Goal: Communication & Community: Share content

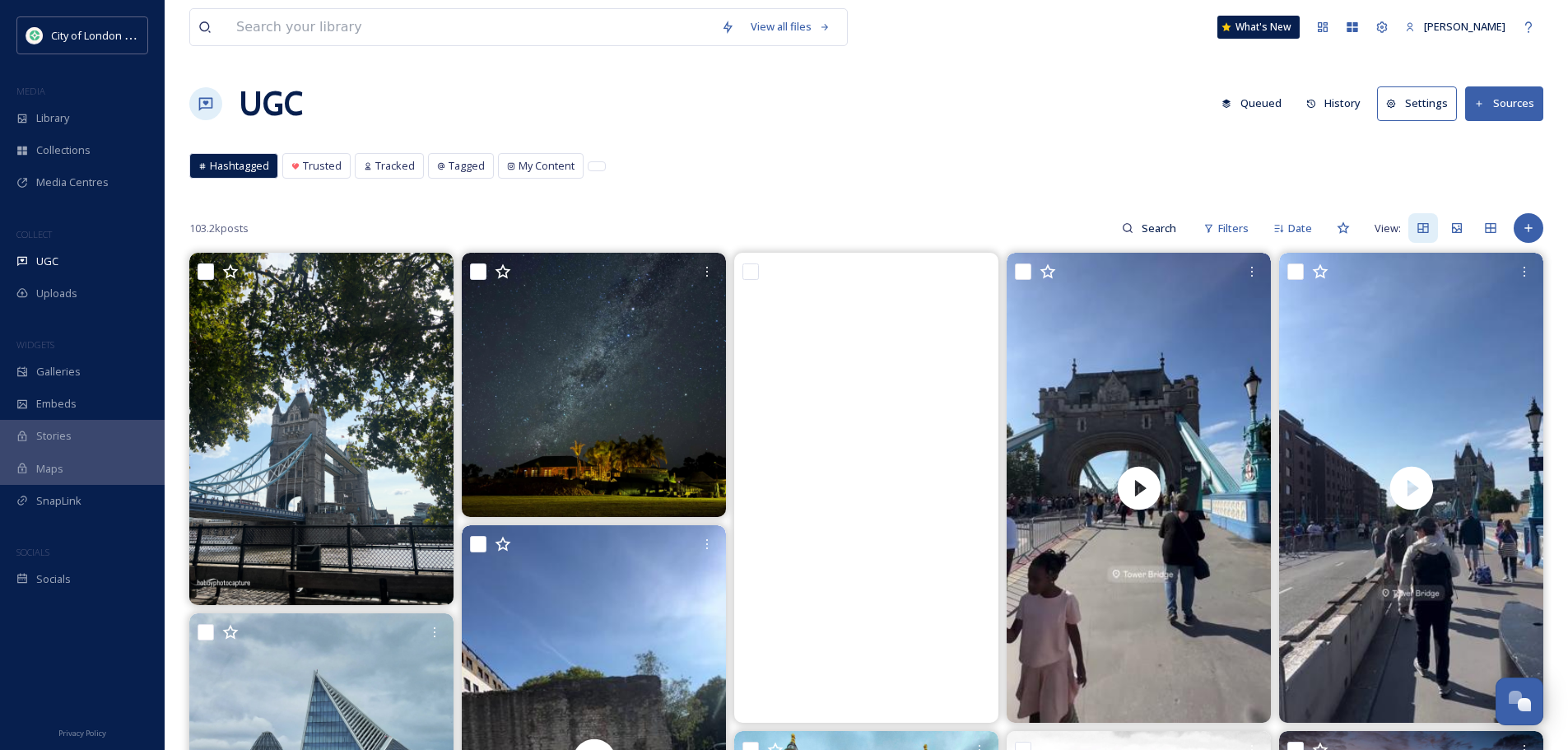
click at [1258, 106] on button "Queued" at bounding box center [1252, 103] width 76 height 32
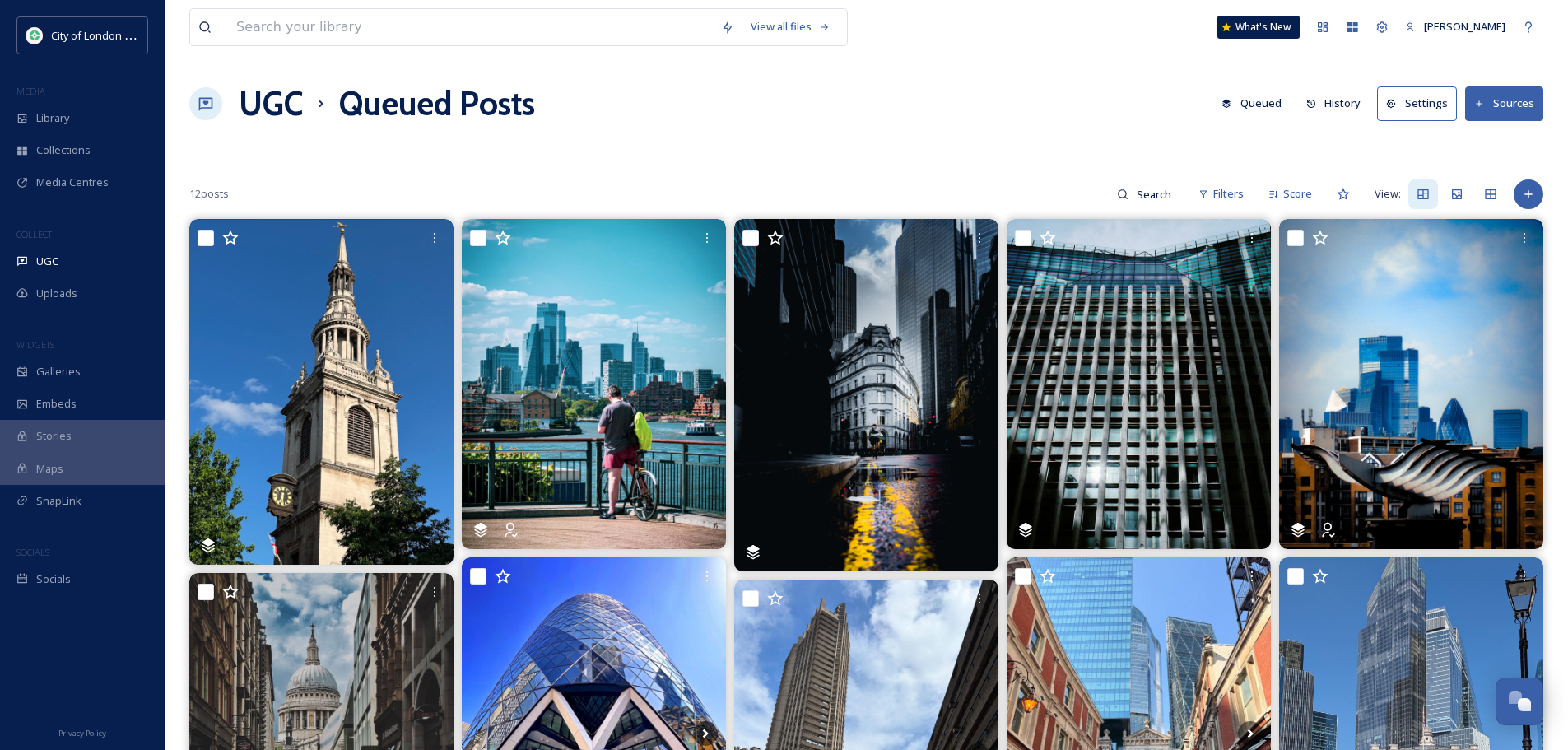
click at [1329, 92] on button "History" at bounding box center [1334, 103] width 72 height 32
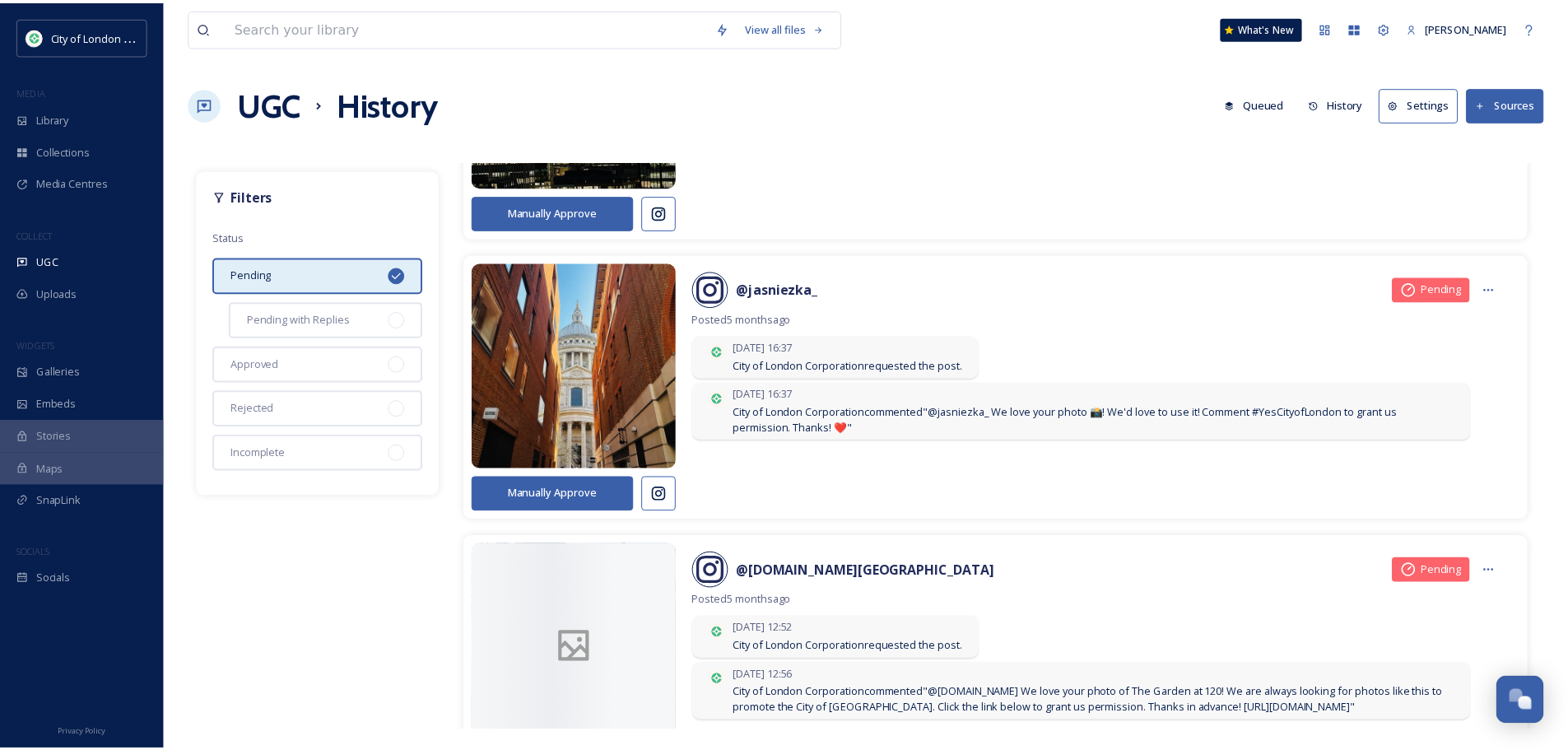
scroll to position [7654, 0]
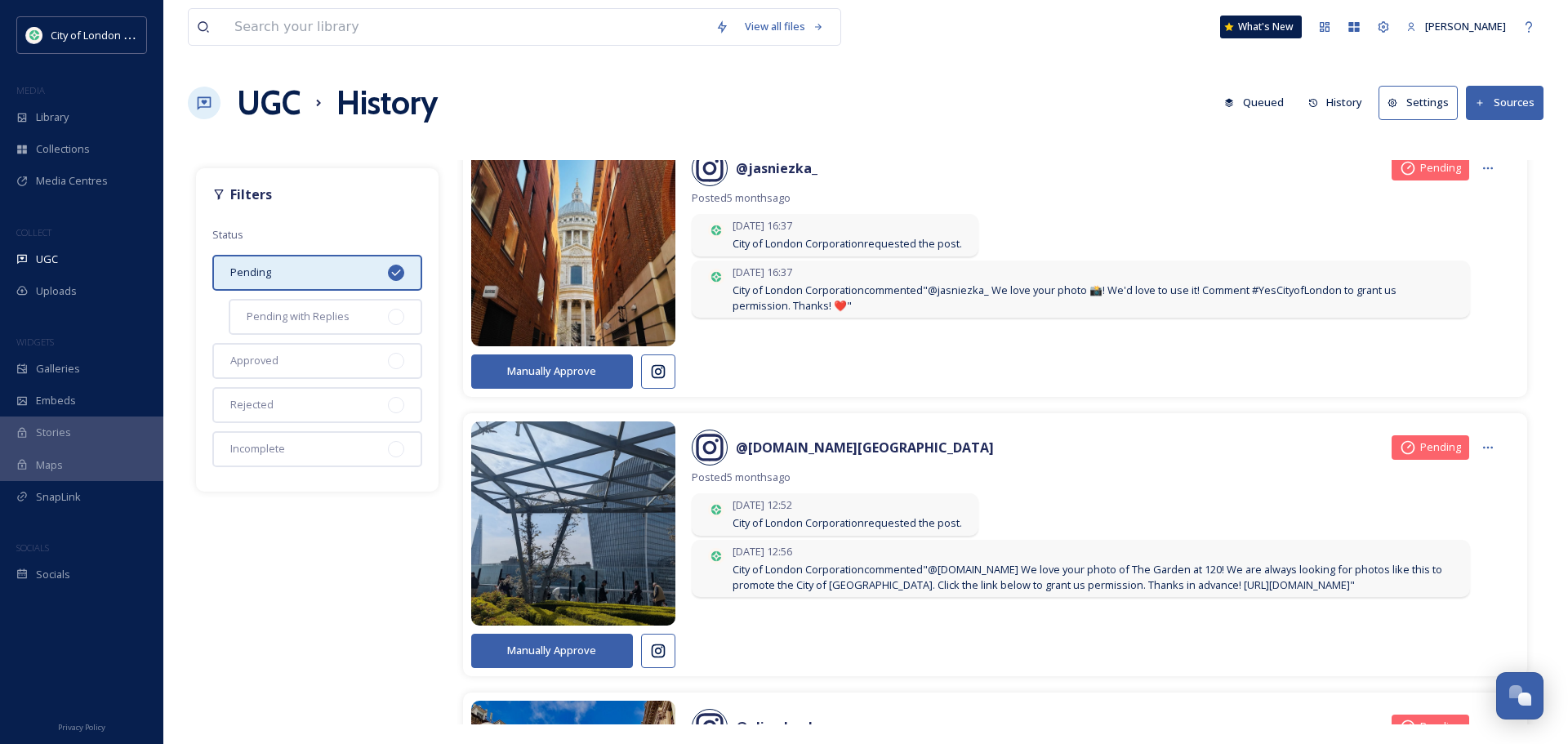
click at [1261, 94] on button "Queued" at bounding box center [1254, 102] width 76 height 32
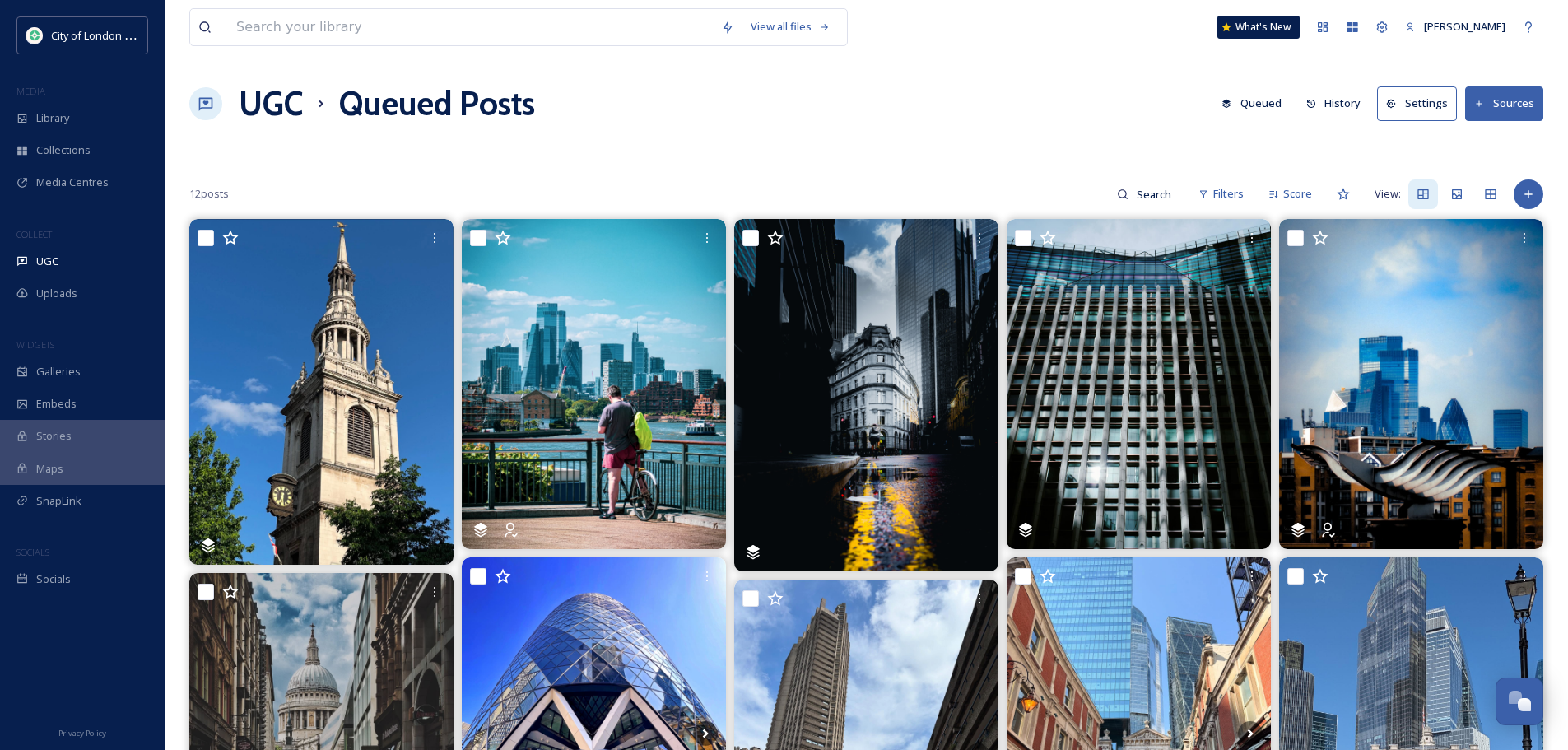
click at [977, 48] on div "View all files What's New [PERSON_NAME]" at bounding box center [866, 27] width 1354 height 54
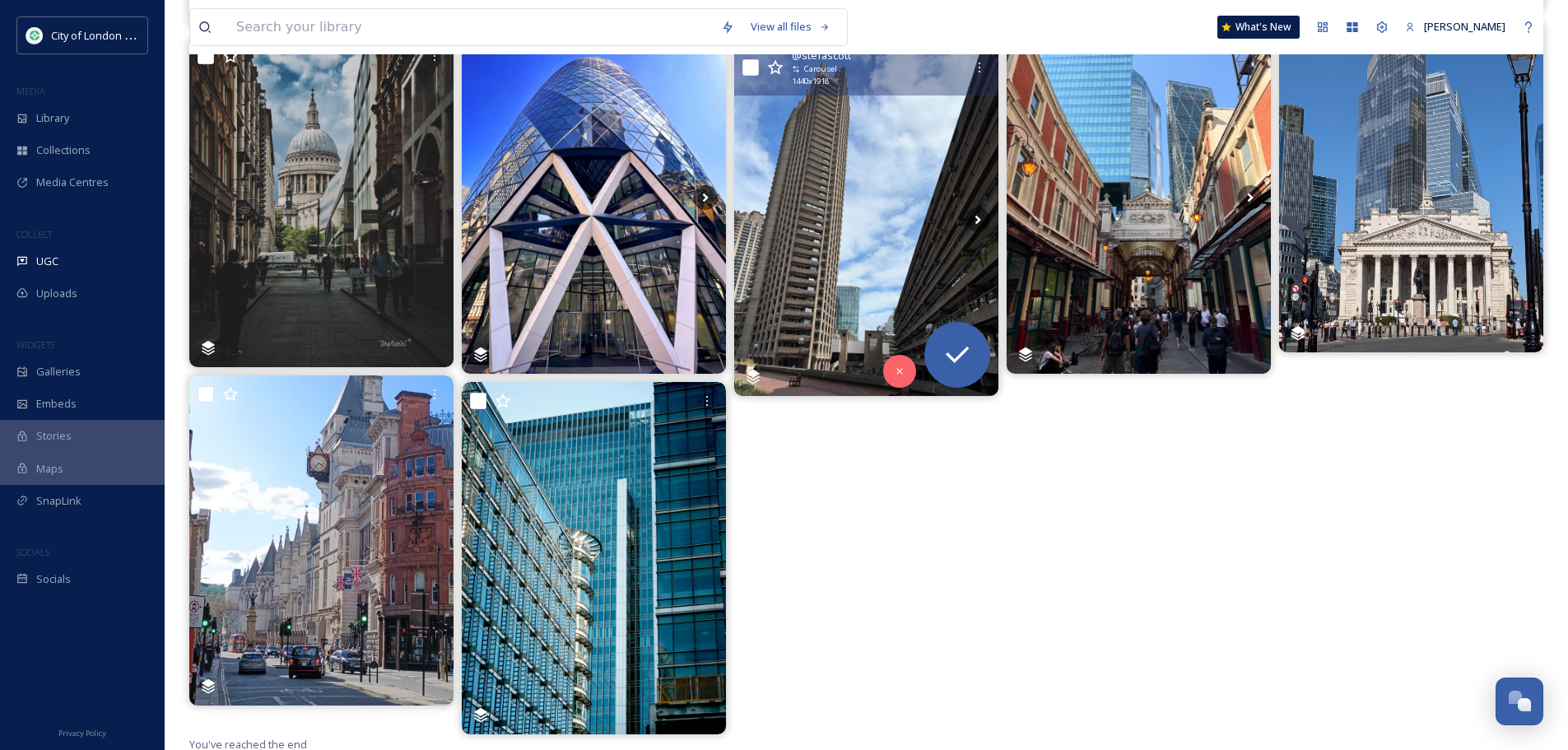
scroll to position [540, 0]
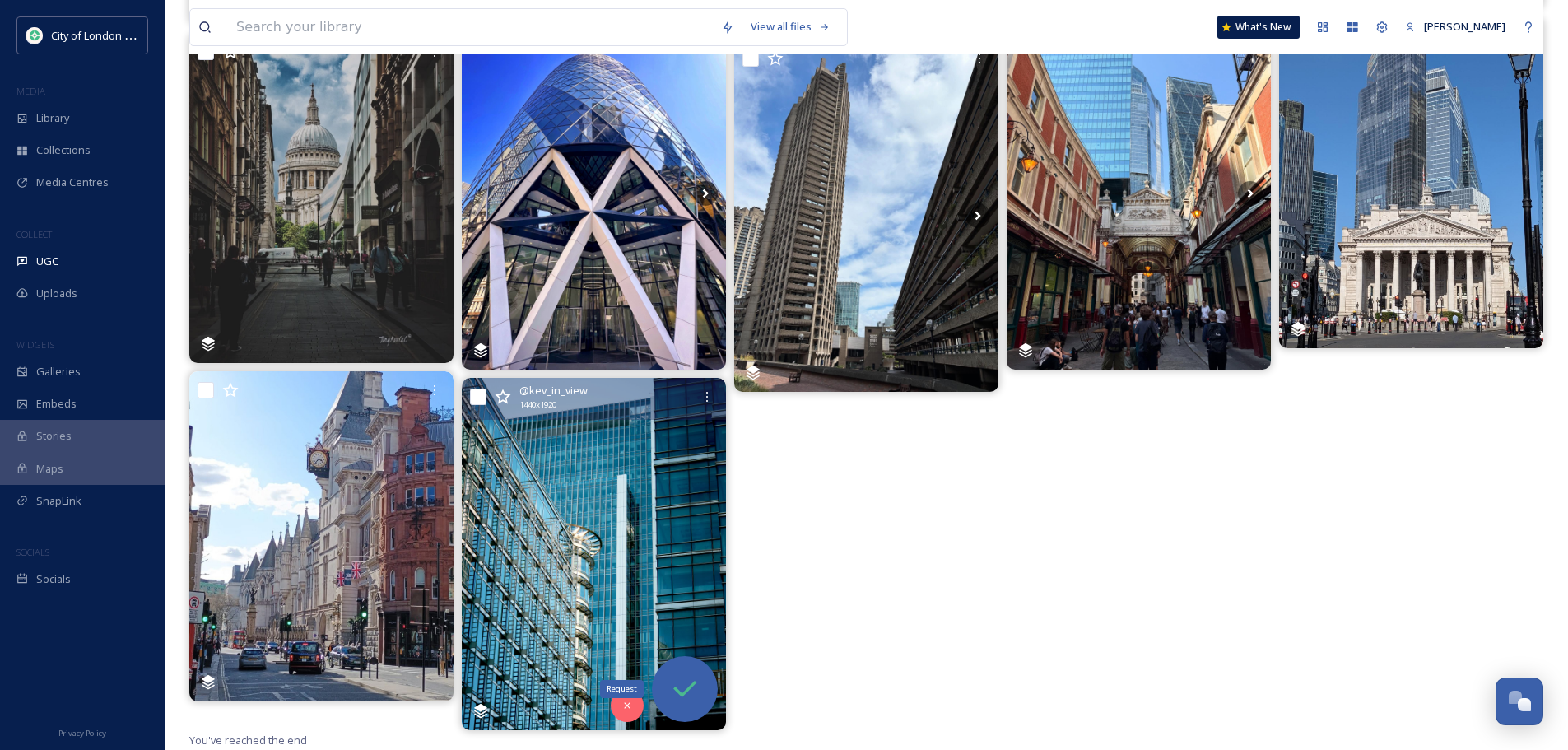
click at [676, 696] on icon at bounding box center [684, 689] width 32 height 32
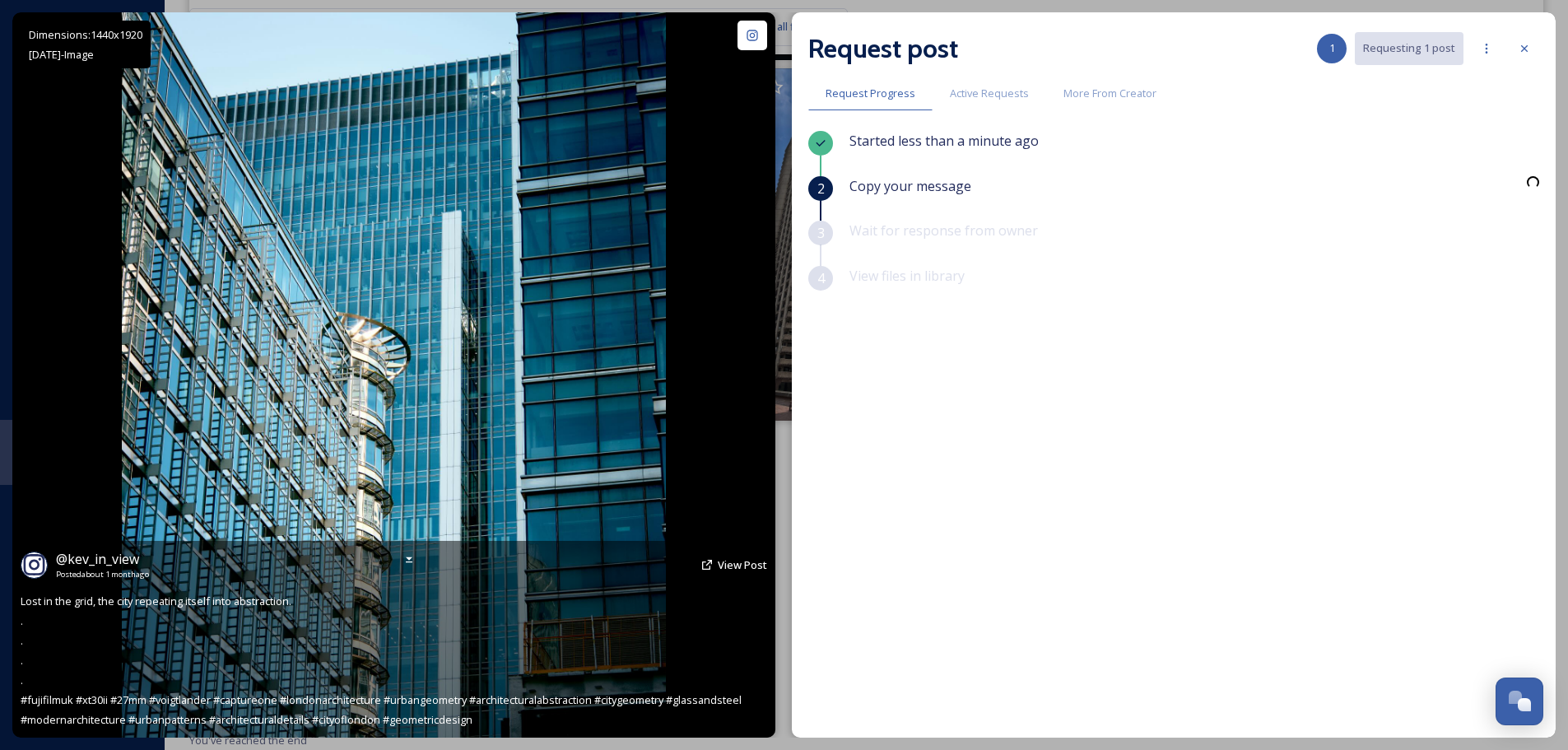
scroll to position [511, 0]
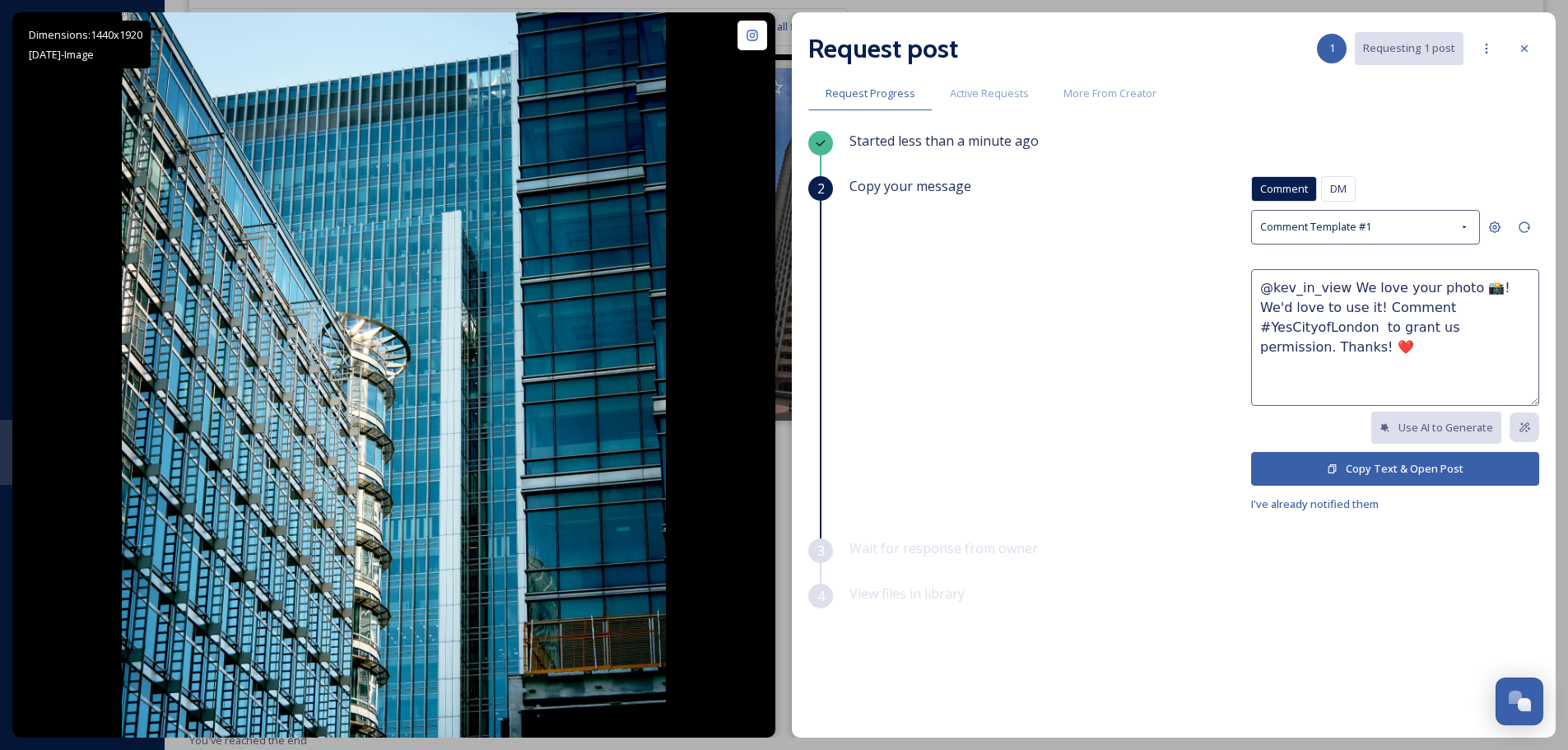
click at [1335, 469] on icon at bounding box center [1332, 468] width 11 height 11
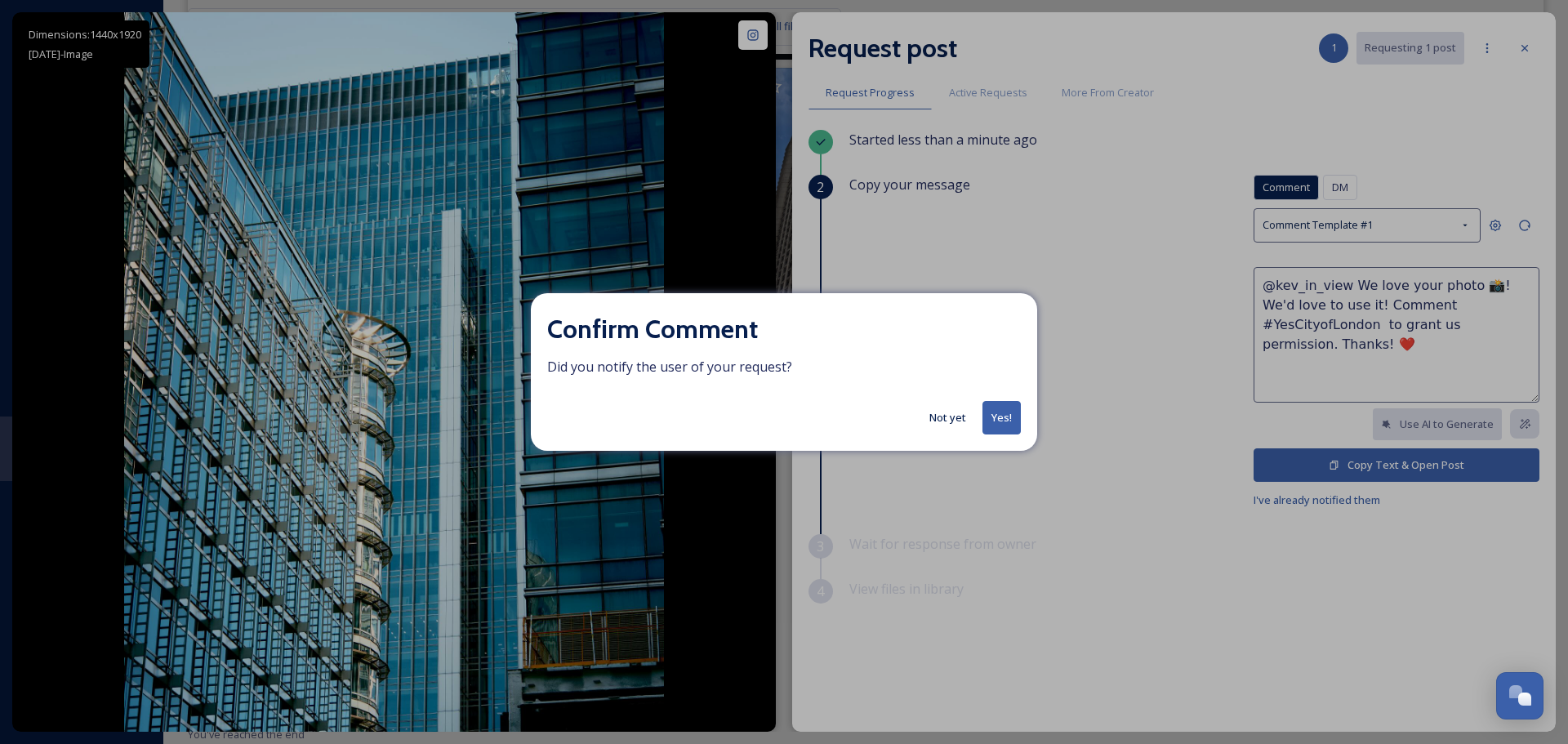
click at [1006, 415] on button "Yes!" at bounding box center [1001, 417] width 38 height 33
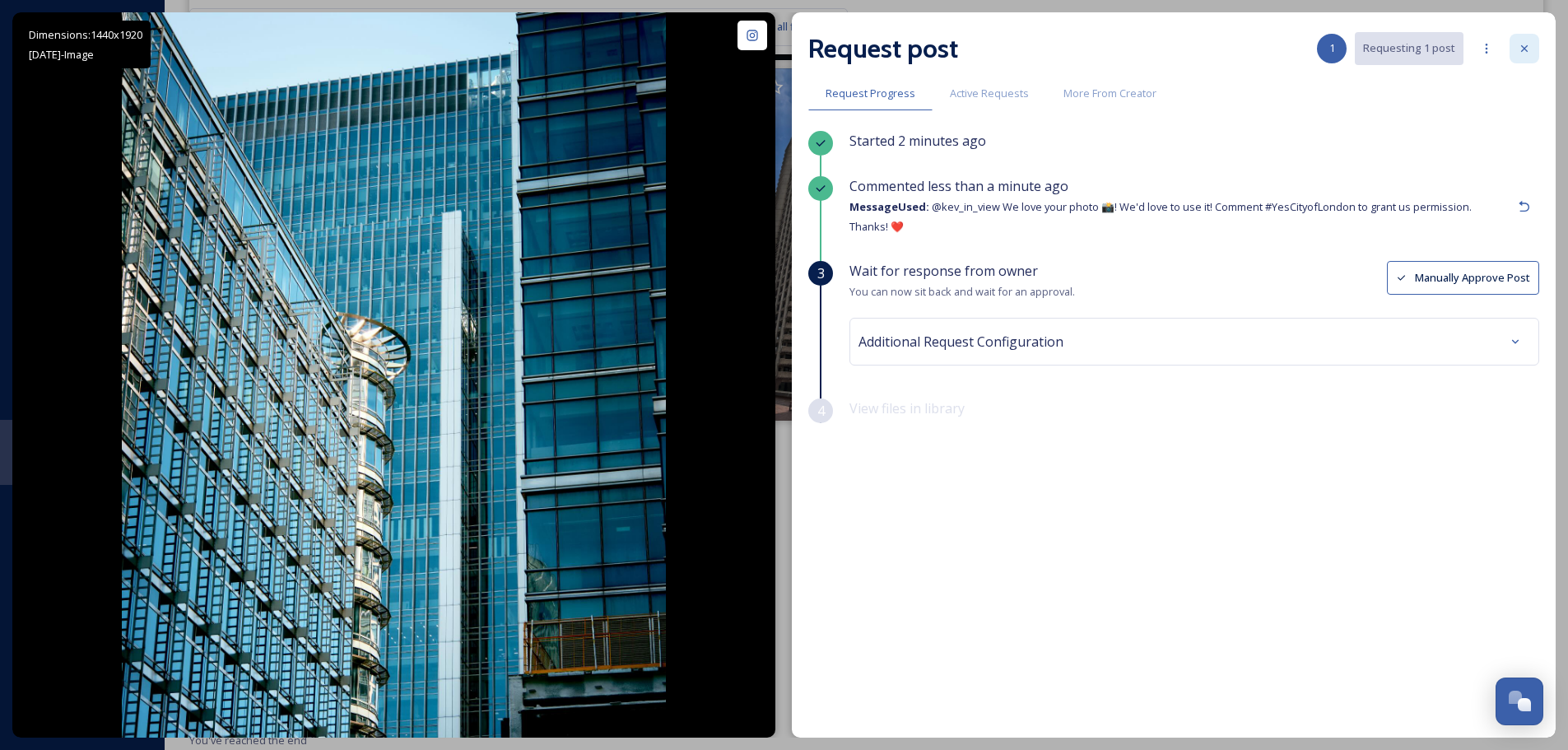
click at [1524, 53] on icon at bounding box center [1525, 49] width 13 height 13
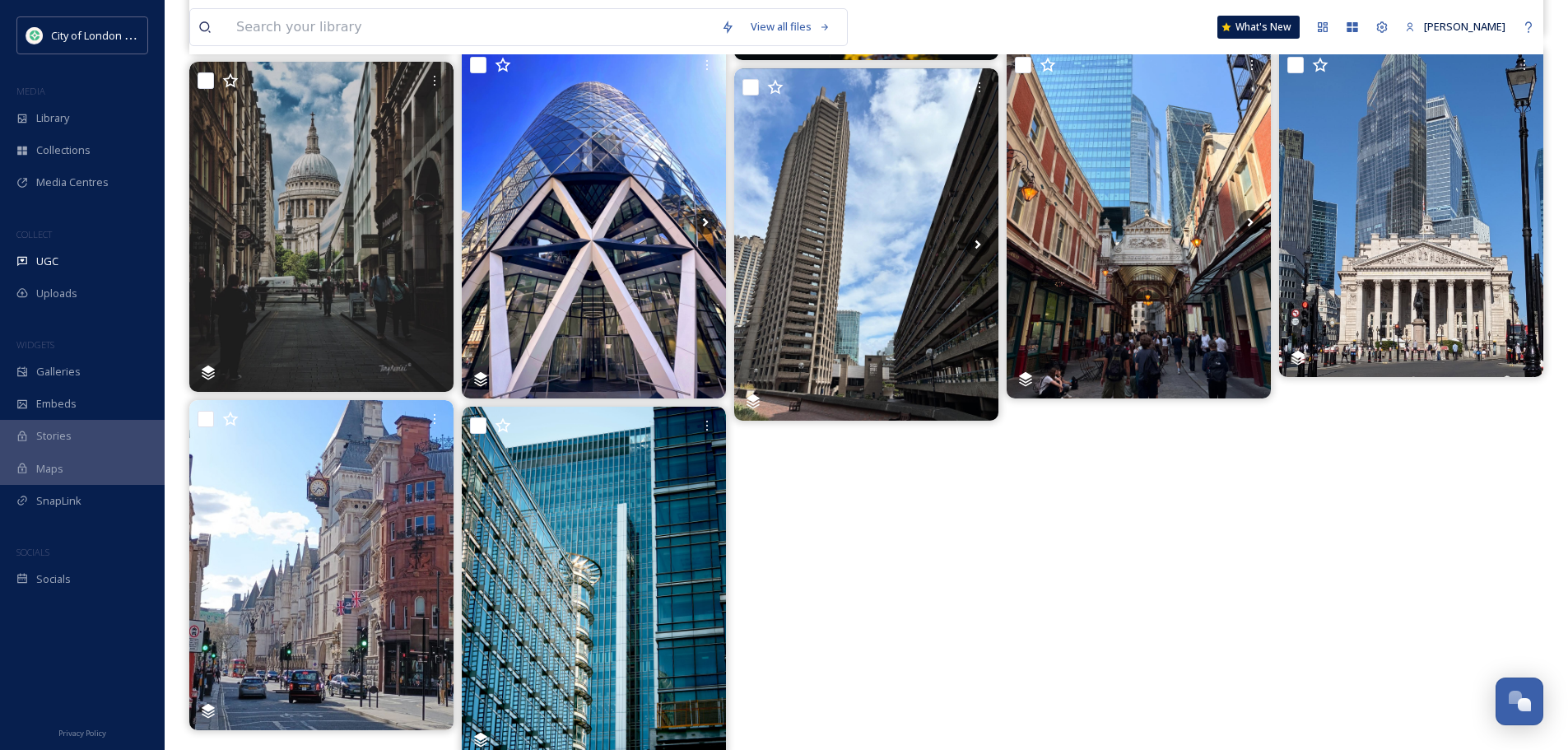
click at [1112, 528] on div at bounding box center [1139, 233] width 265 height 1051
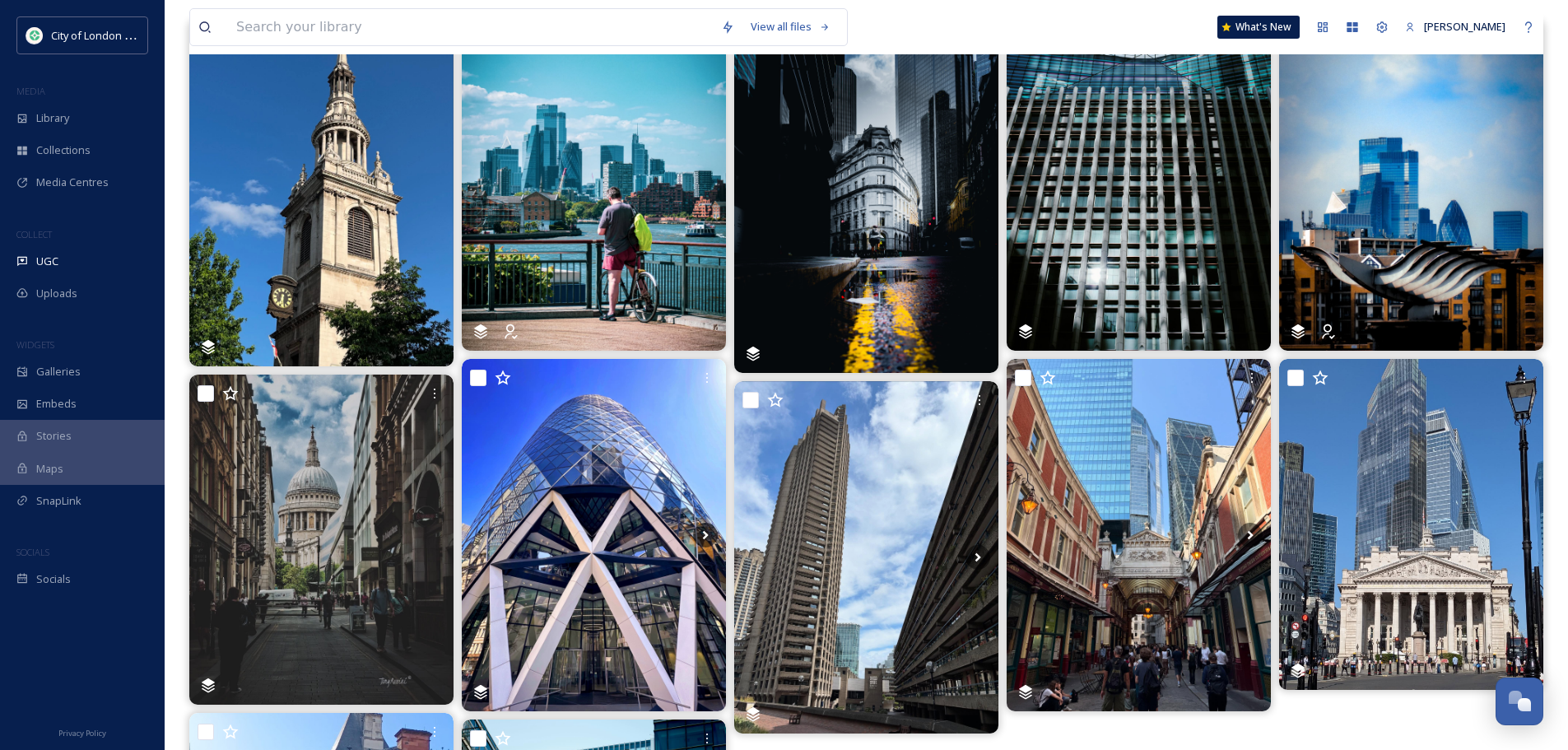
scroll to position [99, 0]
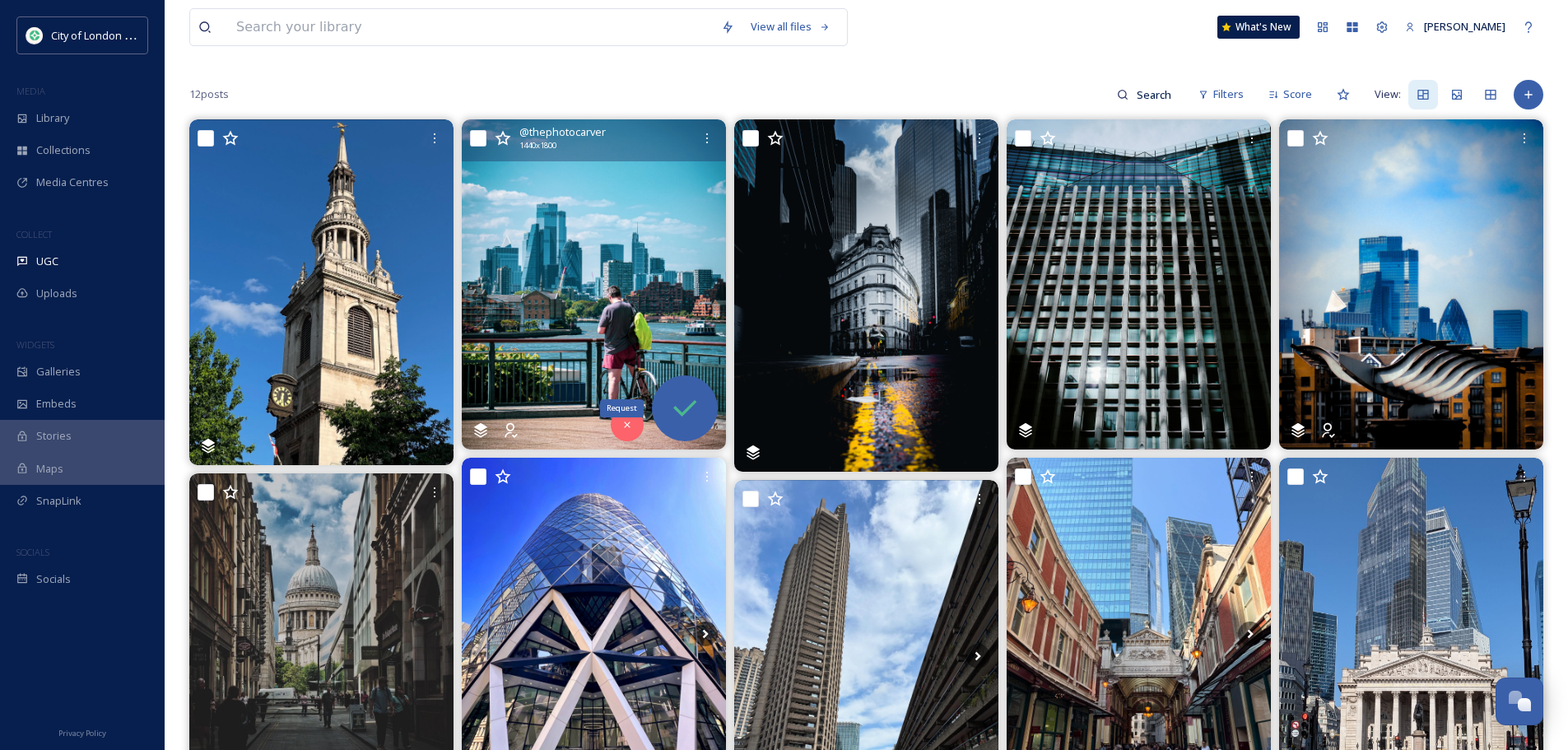
click at [696, 407] on icon at bounding box center [684, 408] width 32 height 32
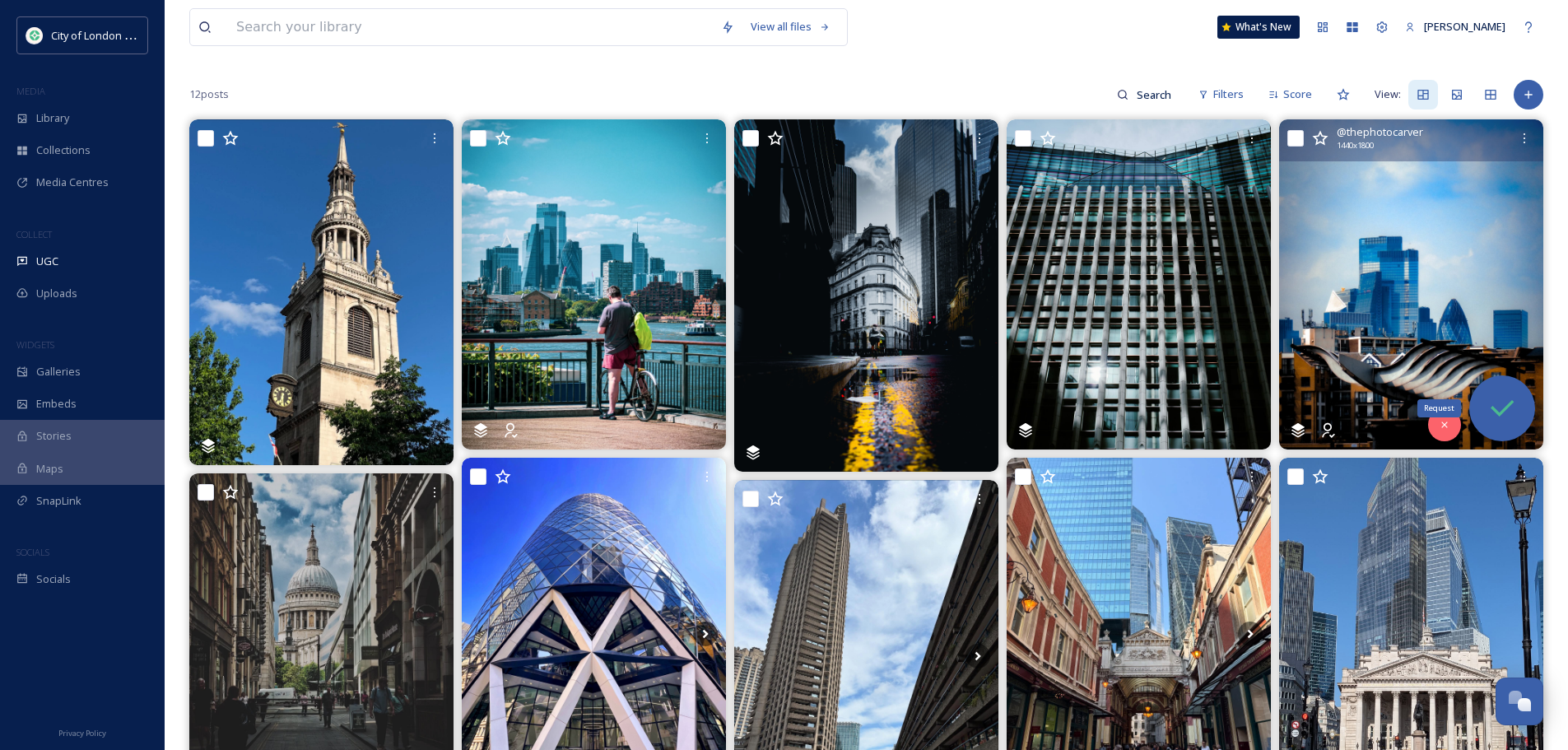
click at [1488, 395] on icon at bounding box center [1502, 408] width 32 height 32
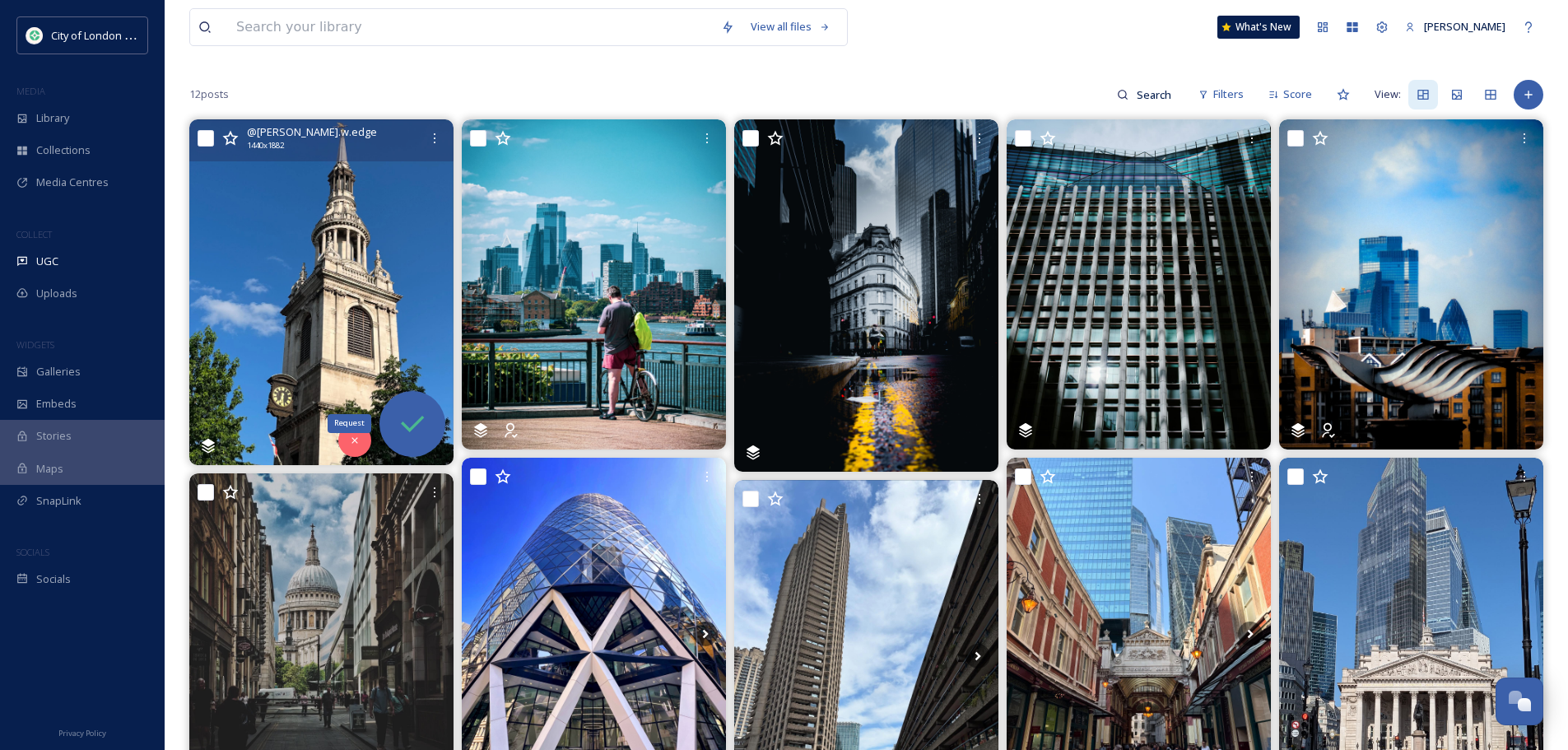
click at [418, 418] on icon at bounding box center [412, 423] width 32 height 32
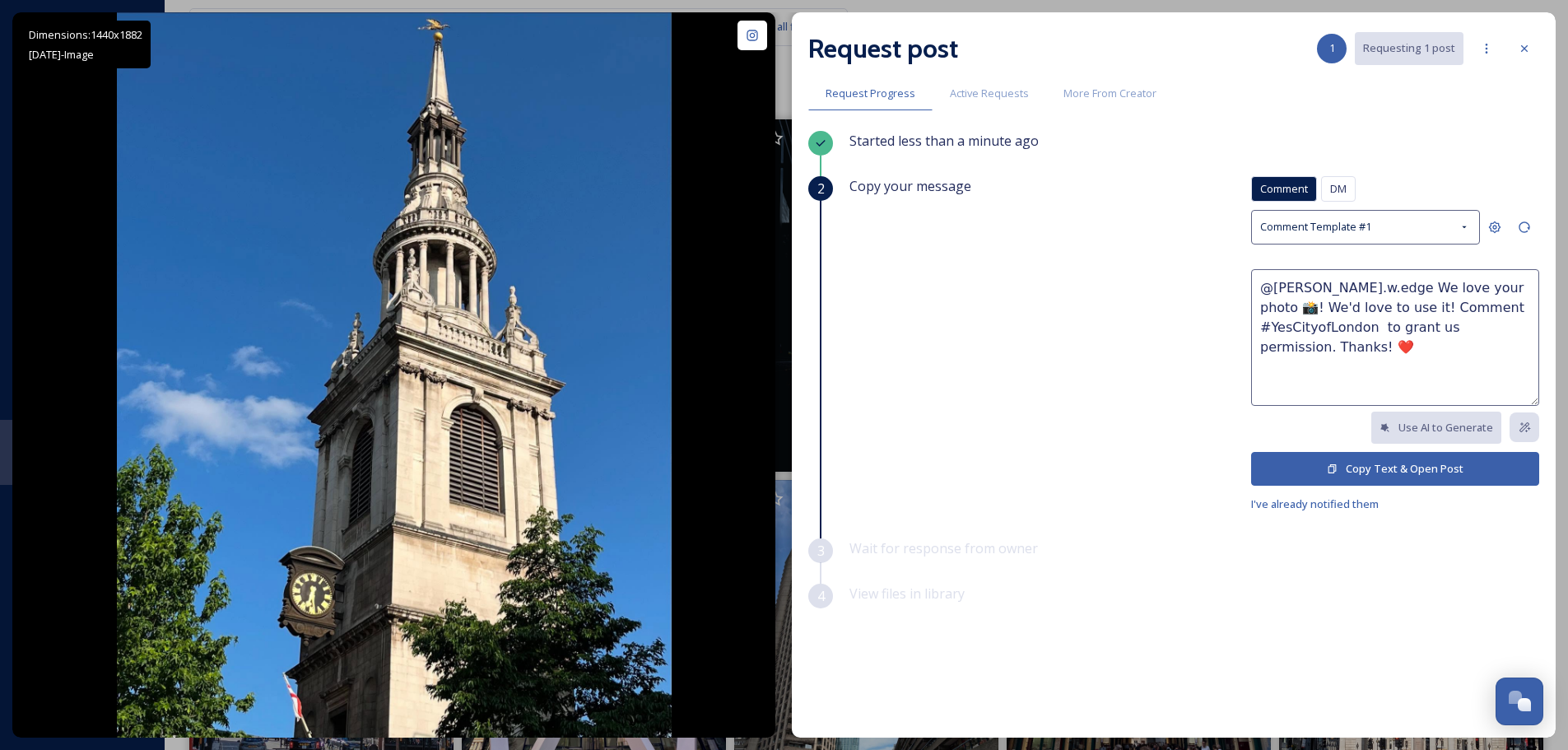
click at [1471, 285] on textarea "@[PERSON_NAME].w.edge We love your photo 📸! We'd love to use it! Comment #YesCi…" at bounding box center [1395, 337] width 289 height 137
click at [1279, 306] on textarea "@[PERSON_NAME].w.edge We love your photo of [GEOGRAPHIC_DATA][PERSON_NAME] Le B…" at bounding box center [1395, 337] width 289 height 137
type textarea "@[PERSON_NAME].w.edge We love your photo of St [PERSON_NAME] le Bow 📸! We'd lov…"
click at [1350, 461] on button "Copy Text & Open Post" at bounding box center [1395, 468] width 289 height 33
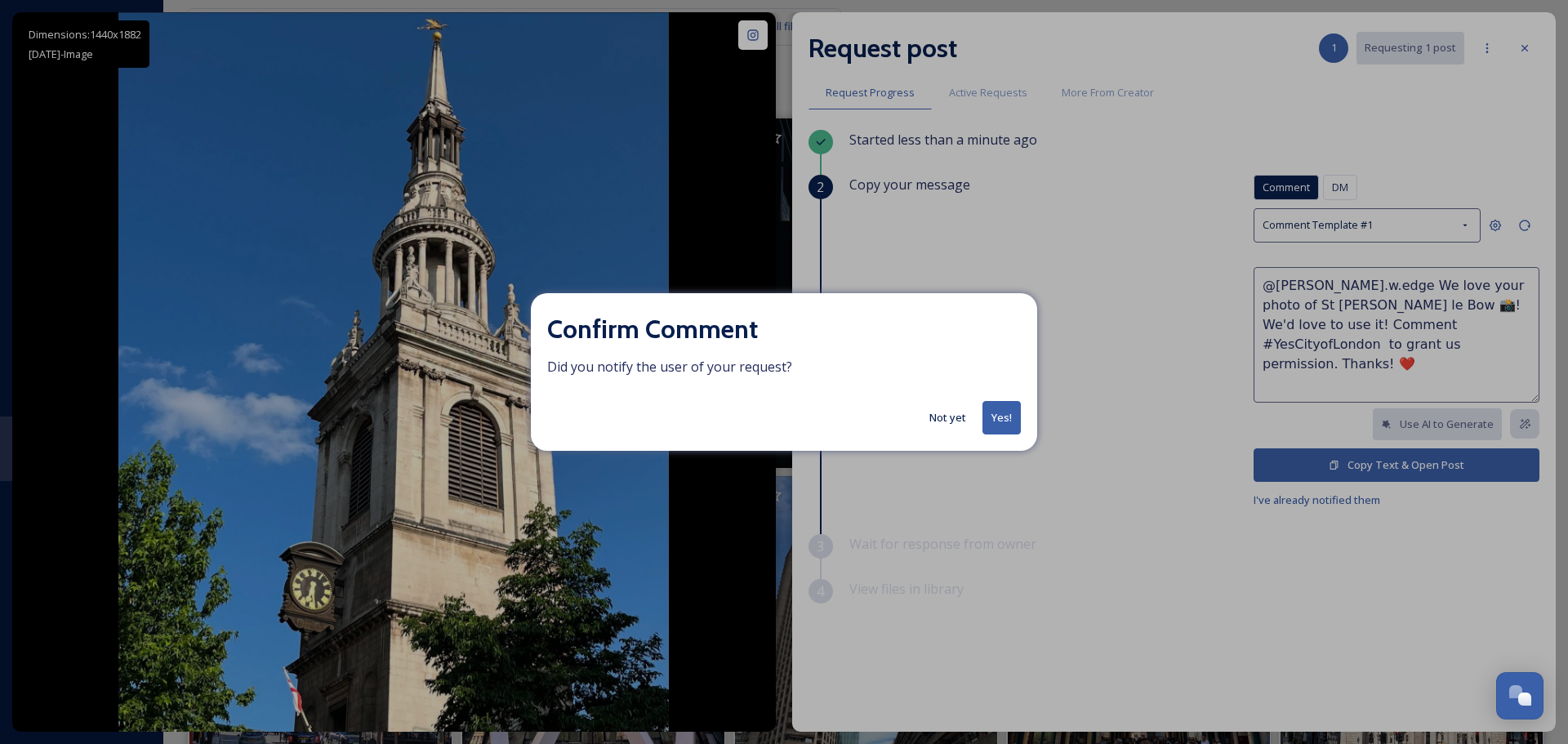
click at [1007, 415] on button "Yes!" at bounding box center [1001, 417] width 38 height 33
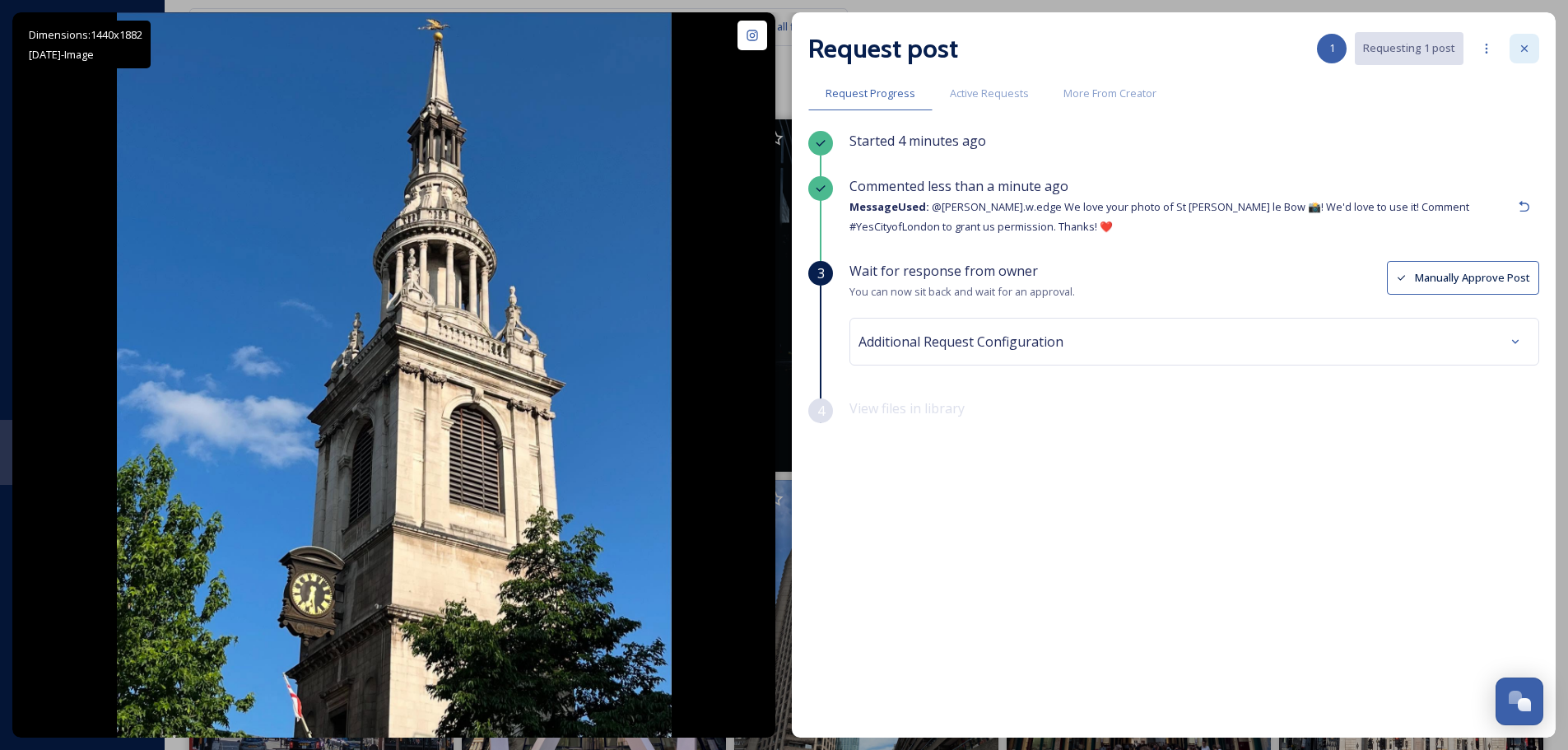
click at [1518, 53] on icon at bounding box center [1525, 49] width 13 height 13
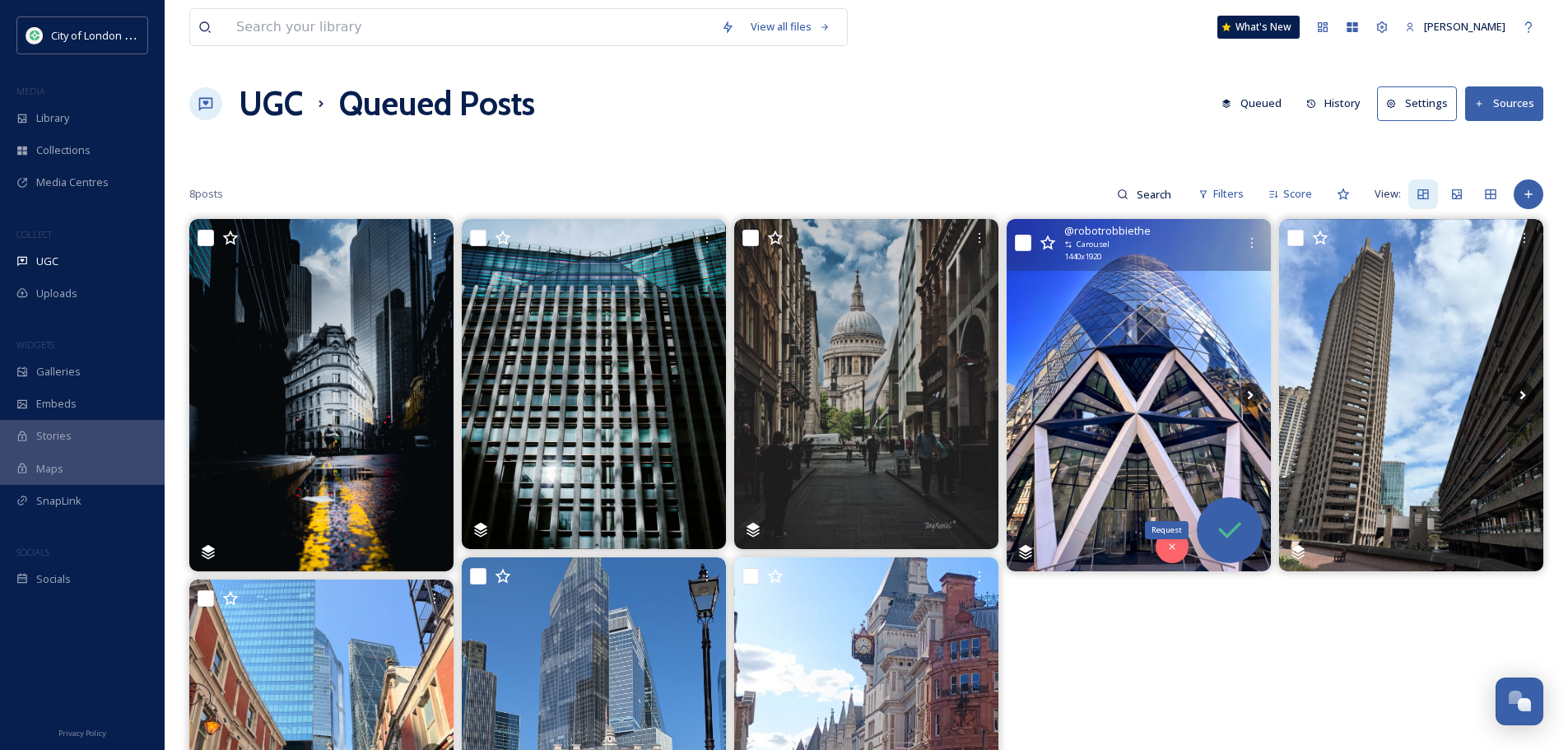
click at [1233, 525] on icon at bounding box center [1230, 530] width 32 height 32
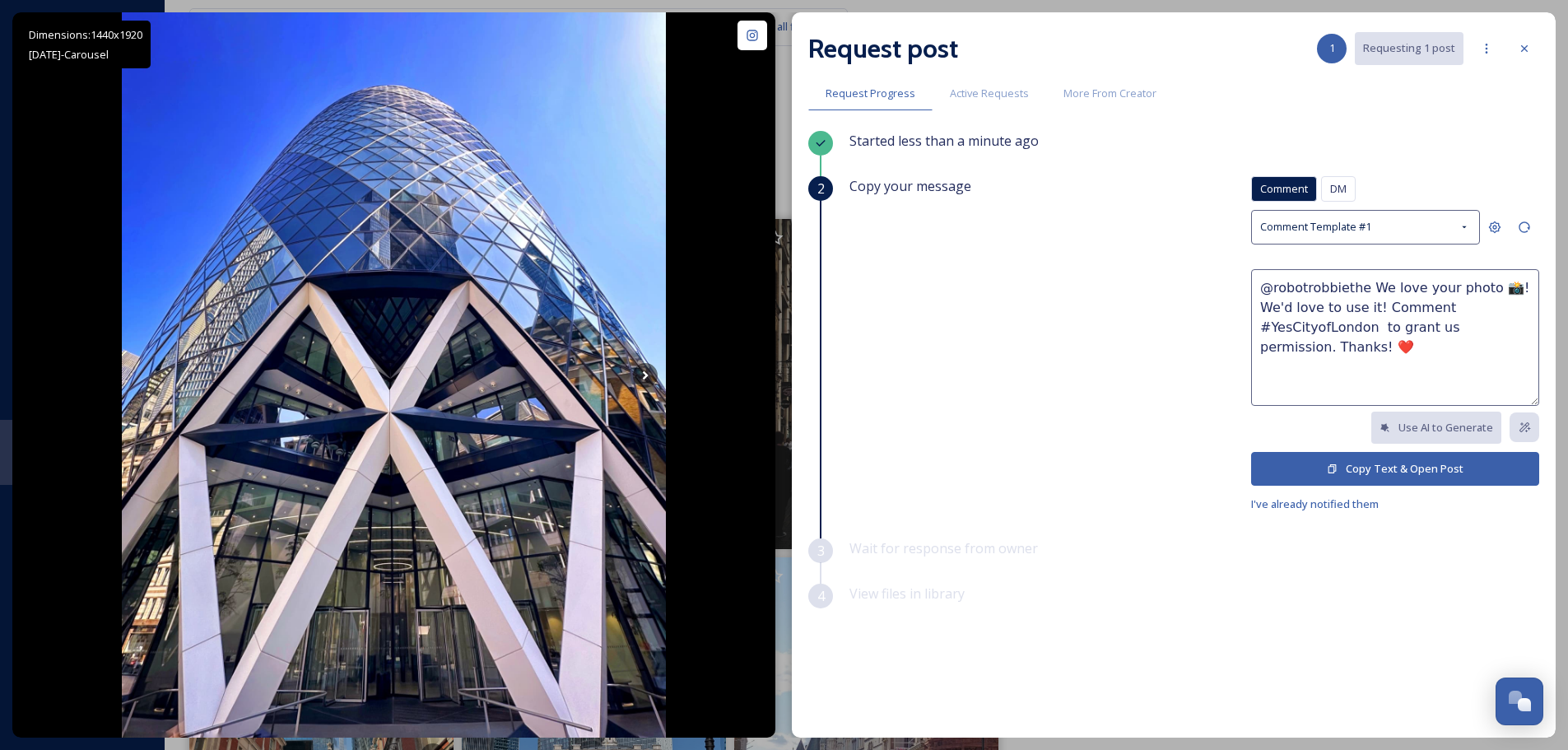
click at [1482, 289] on textarea "@robotrobbiethe We love your photo 📸! We'd love to use it! Comment #YesCityofLo…" at bounding box center [1395, 337] width 289 height 137
click at [1308, 308] on textarea "@robotrobbiethe We love your photo of the gherkin 📸! We'd love to use it! Comme…" at bounding box center [1395, 337] width 289 height 137
type textarea "@robotrobbiethe We love your photo of the gherkin 📸! We'd love to use it! Comme…"
click at [1402, 474] on button "Copy Text & Open Post" at bounding box center [1395, 468] width 289 height 33
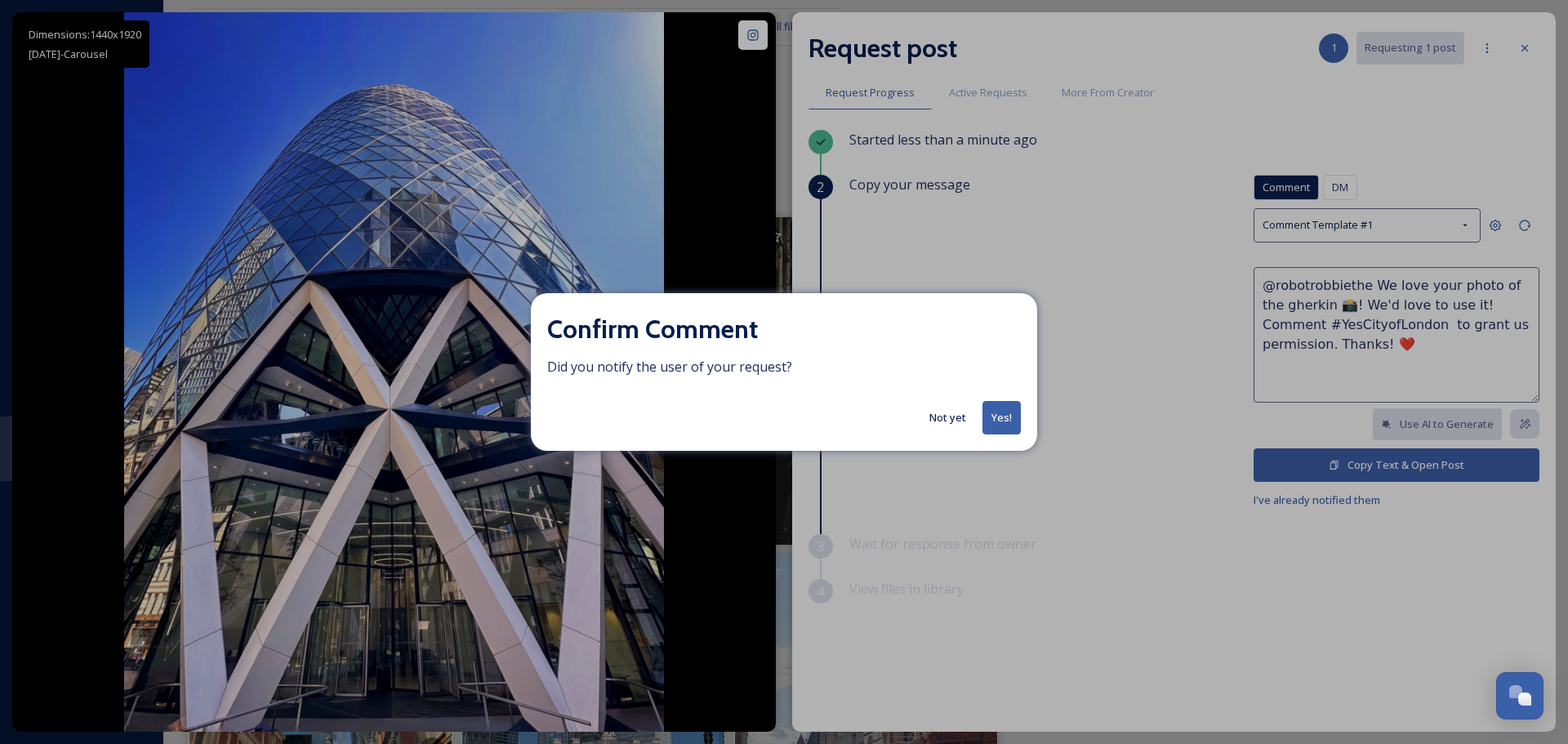
click at [1014, 420] on button "Yes!" at bounding box center [1001, 417] width 38 height 33
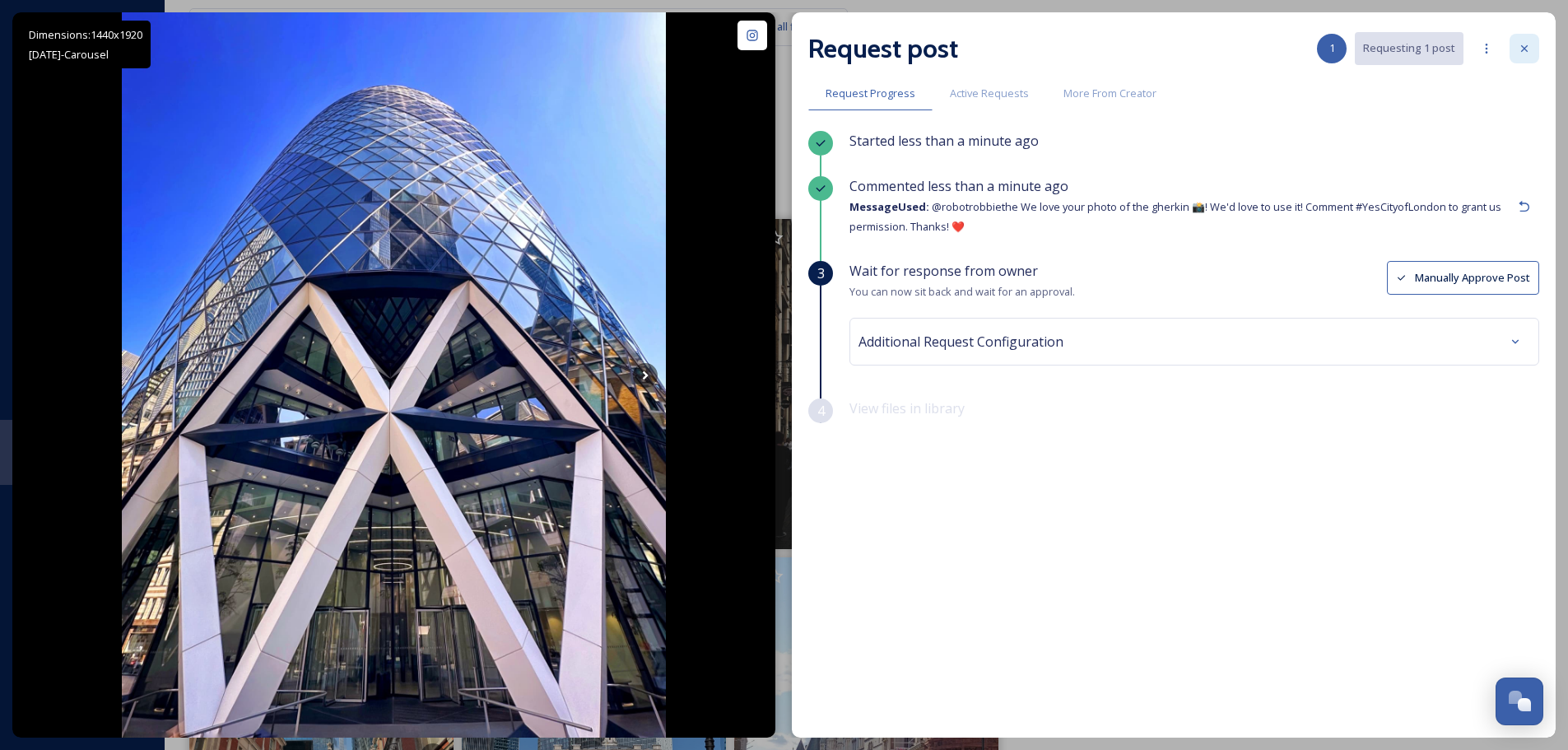
click at [1517, 42] on div at bounding box center [1524, 48] width 30 height 30
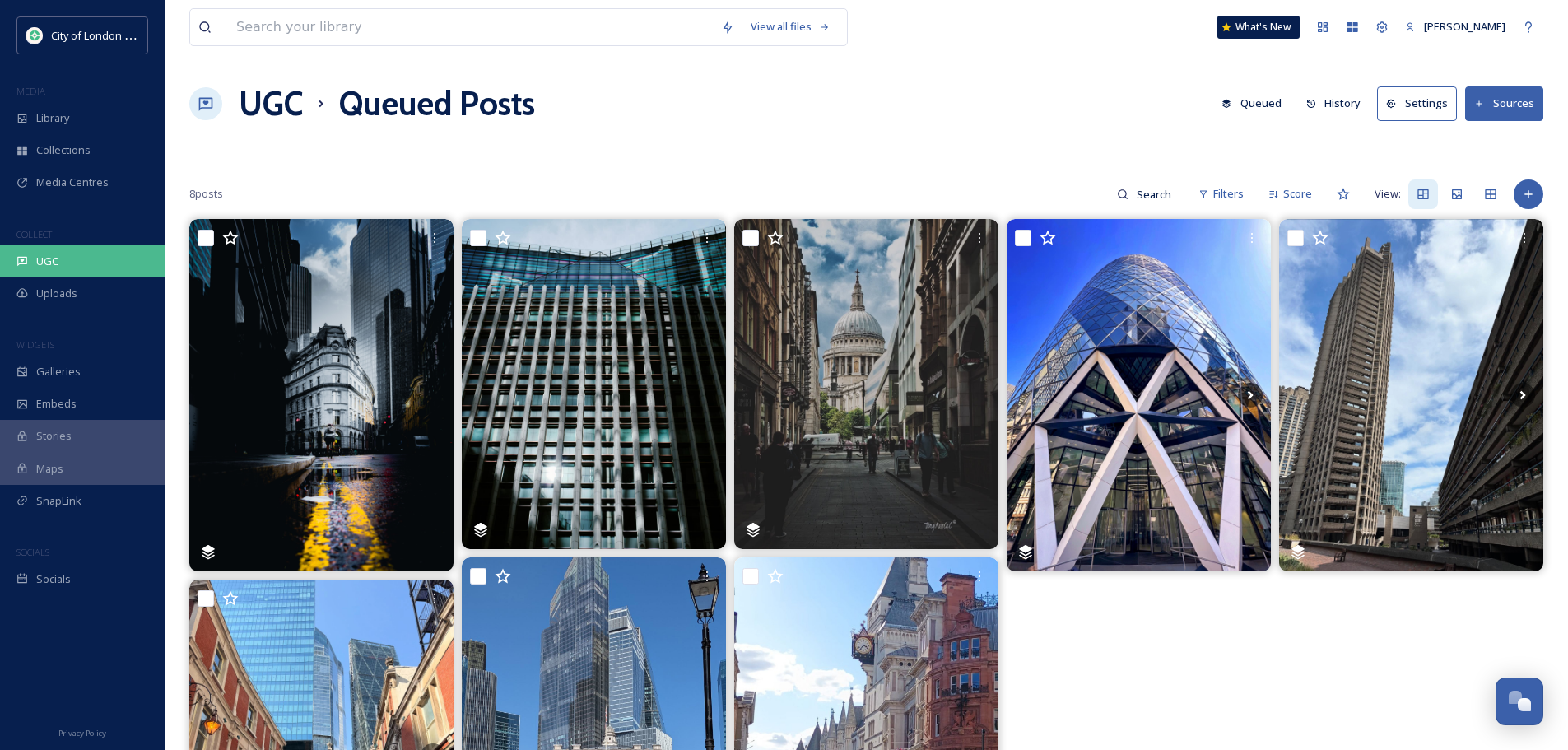
click at [66, 260] on div "UGC" at bounding box center [82, 262] width 164 height 32
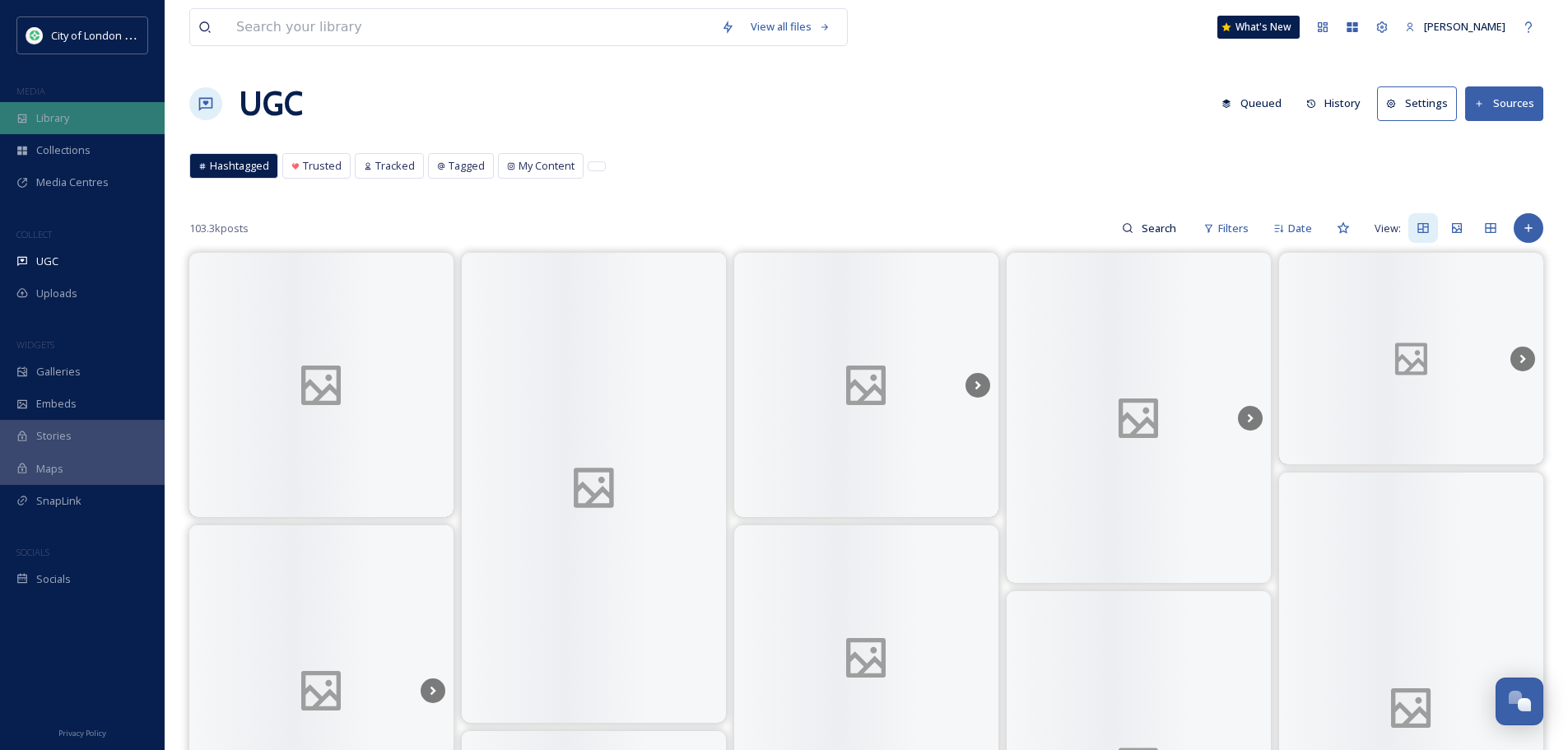
click at [69, 123] on span "Library" at bounding box center [53, 118] width 32 height 15
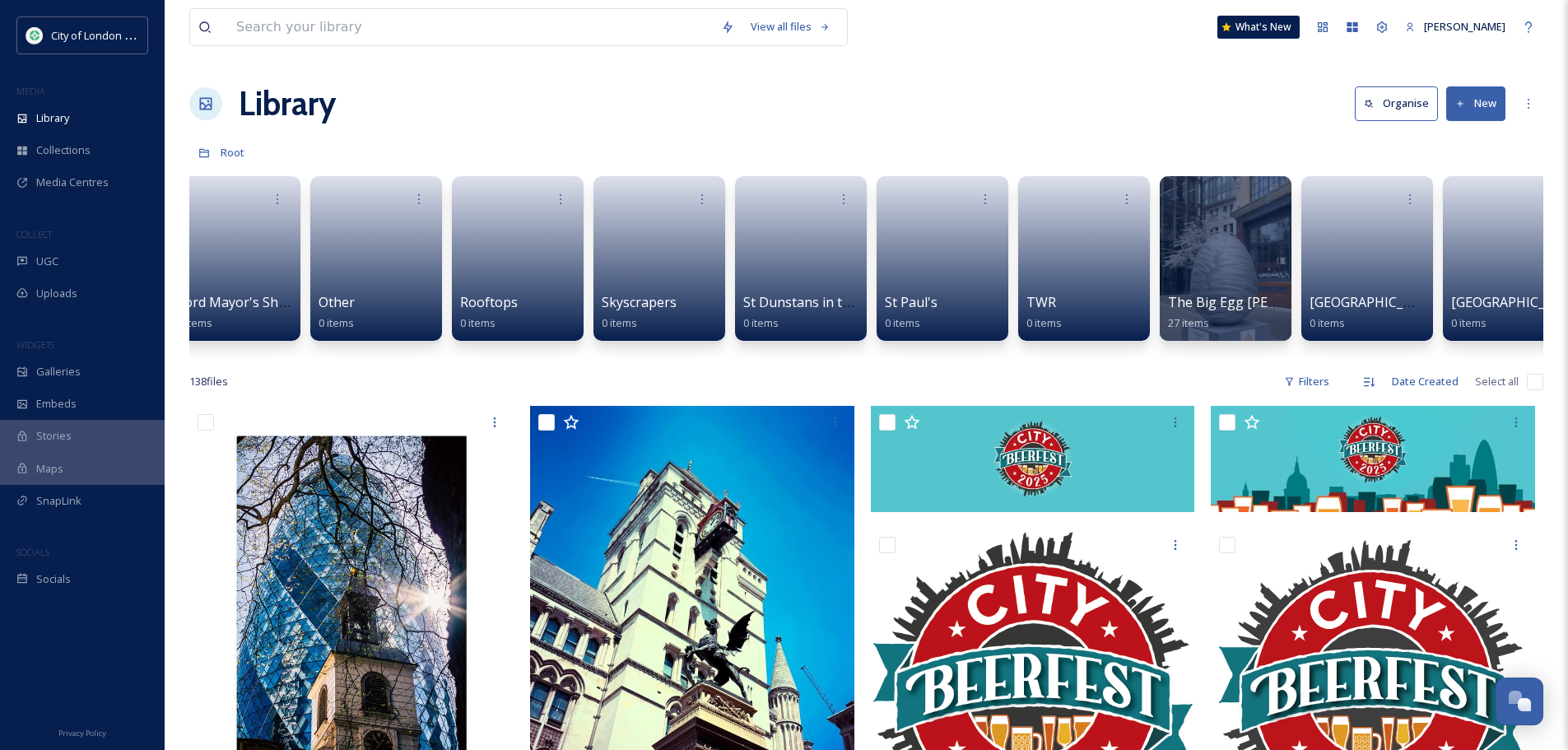
scroll to position [0, 1619]
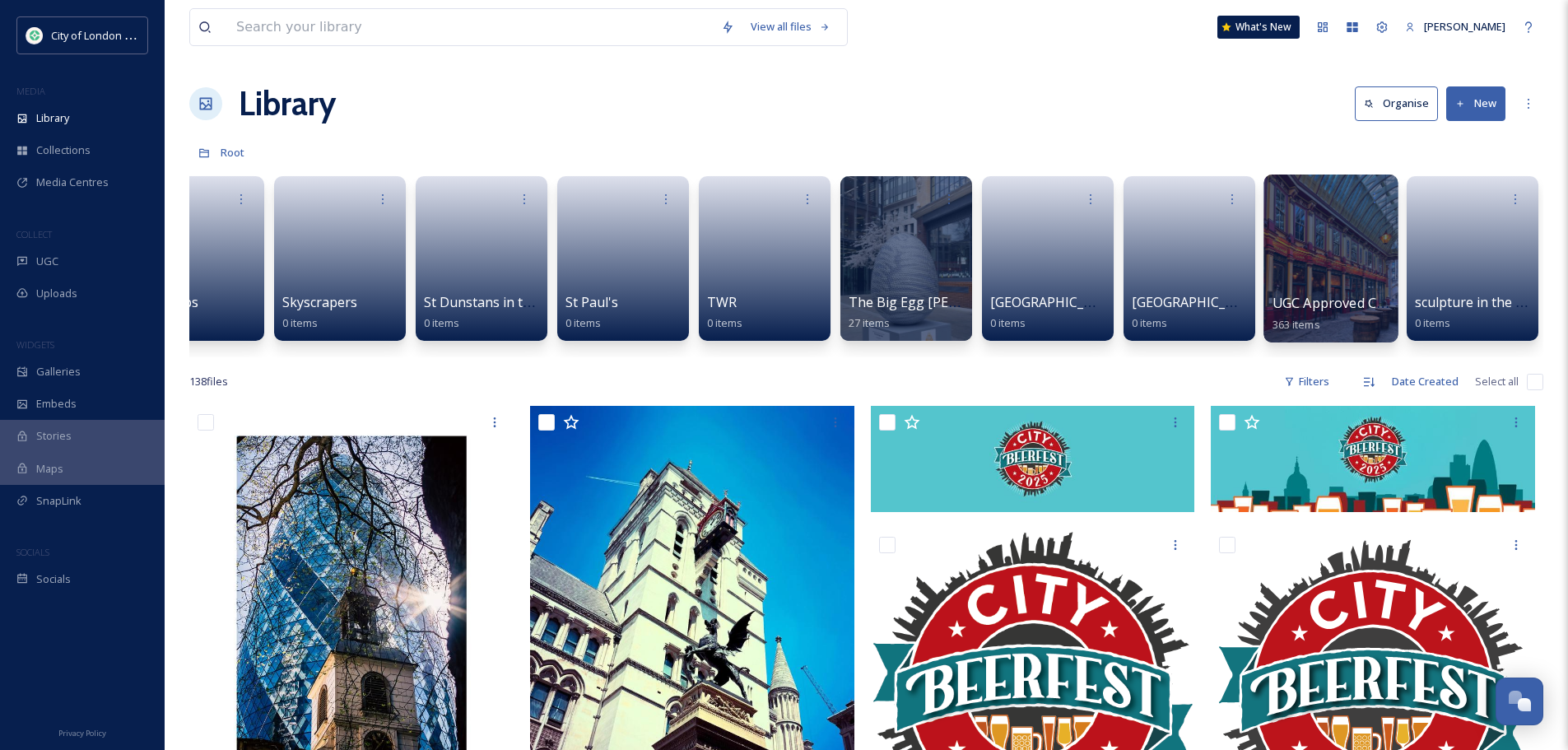
click at [1334, 227] on div at bounding box center [1330, 259] width 134 height 168
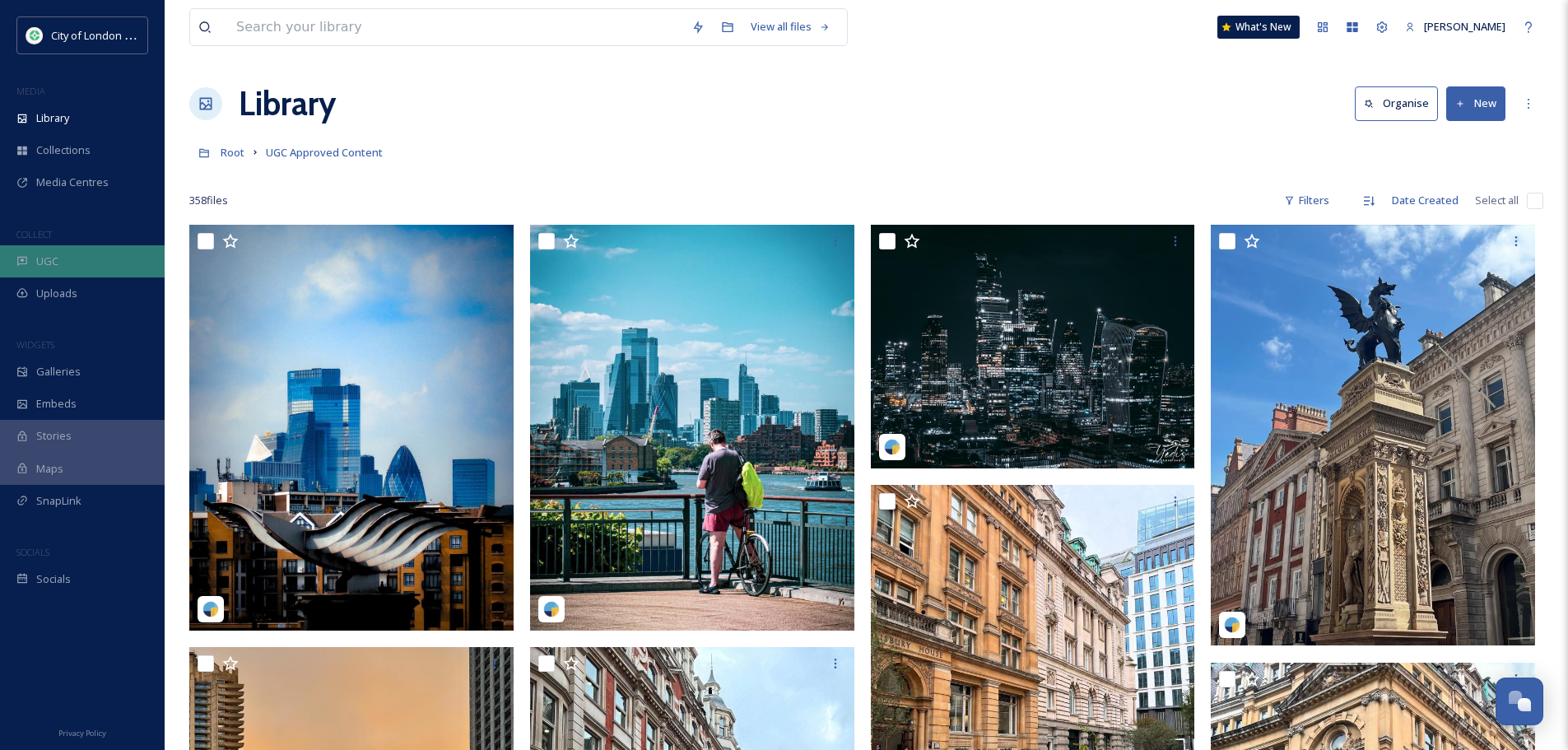
click at [69, 262] on div "UGC" at bounding box center [82, 262] width 164 height 32
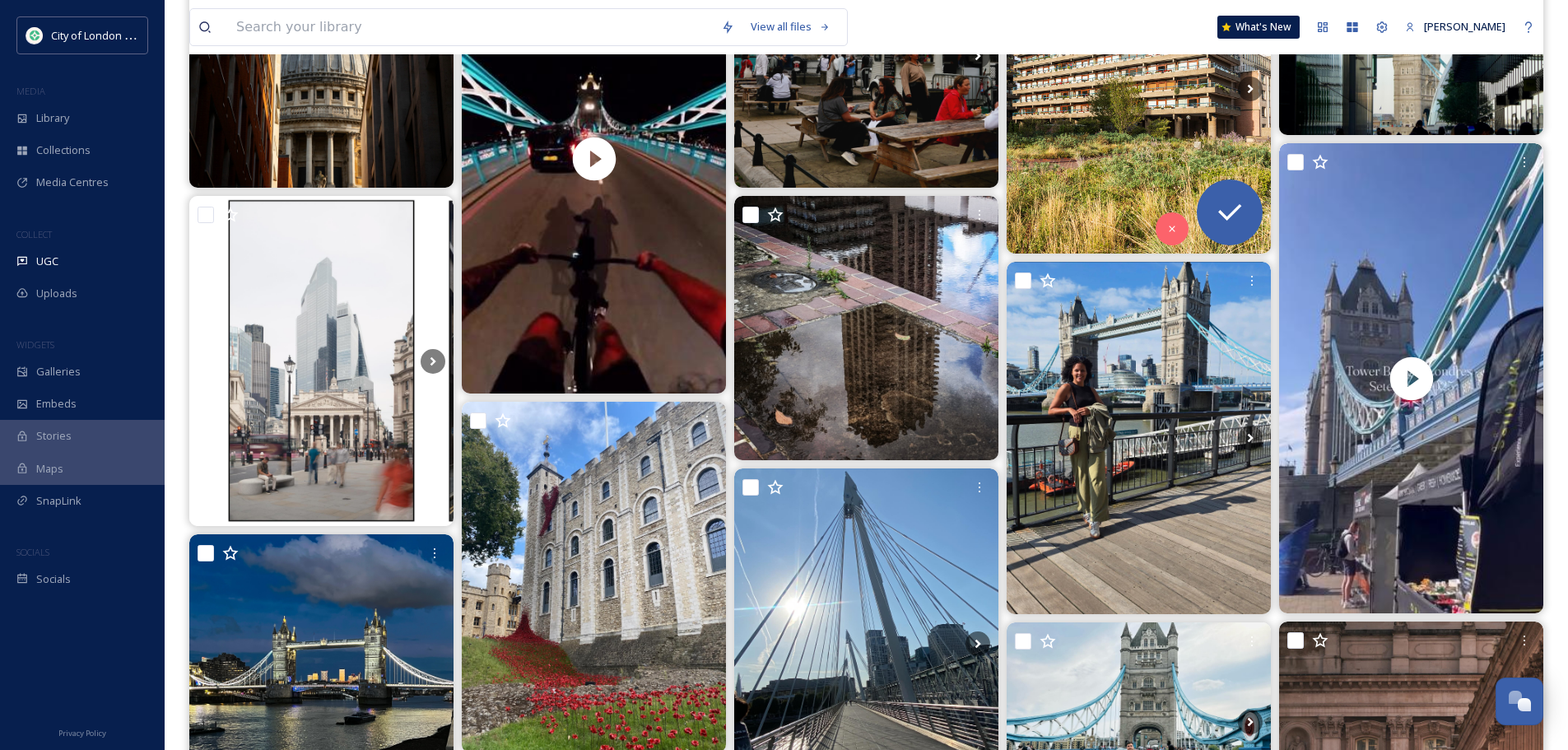
scroll to position [823, 0]
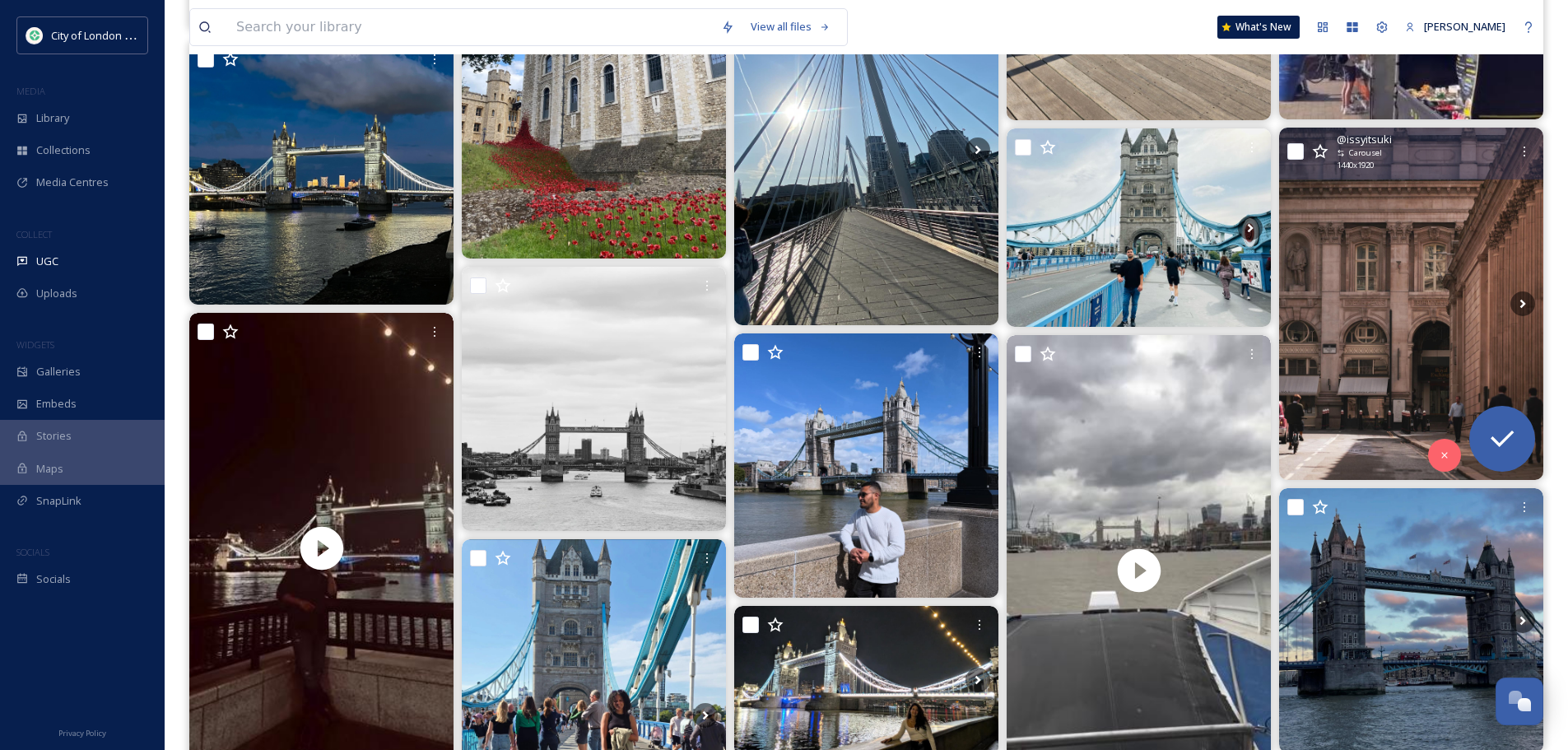
click at [1423, 332] on img at bounding box center [1411, 304] width 265 height 353
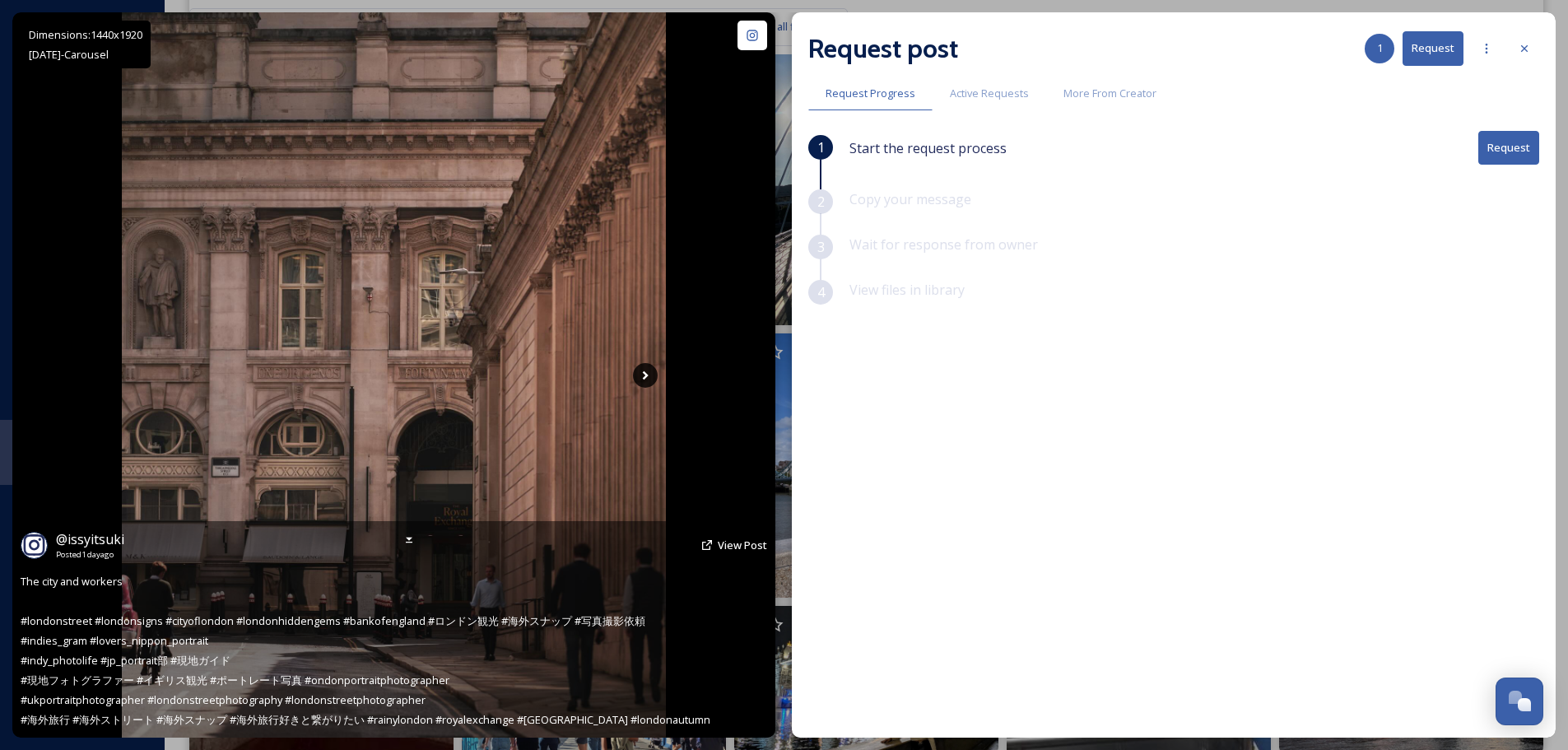
click at [638, 377] on icon at bounding box center [645, 375] width 25 height 25
click at [632, 372] on img at bounding box center [393, 375] width 544 height 725
click at [639, 372] on icon at bounding box center [645, 375] width 25 height 25
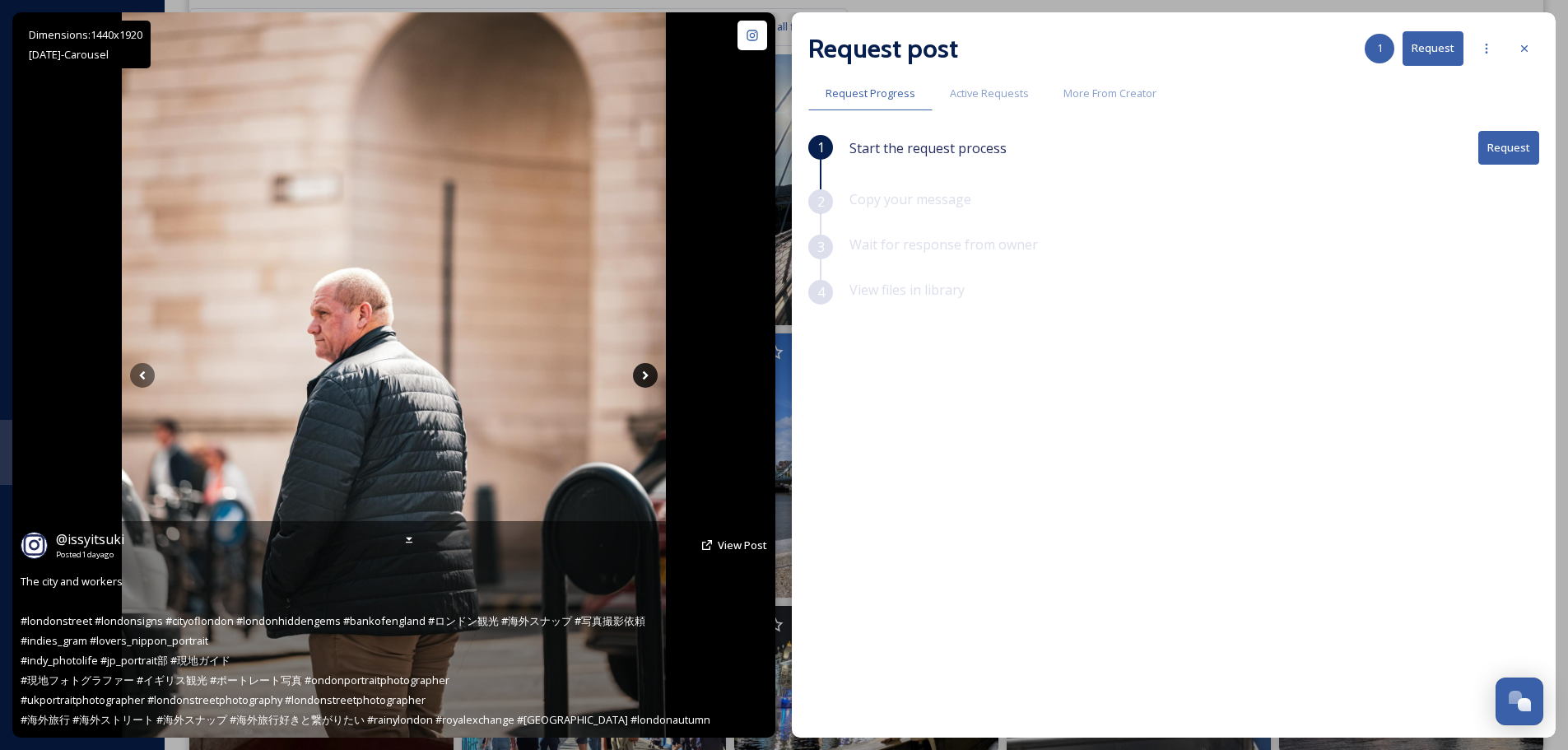
click at [639, 376] on icon at bounding box center [645, 375] width 25 height 25
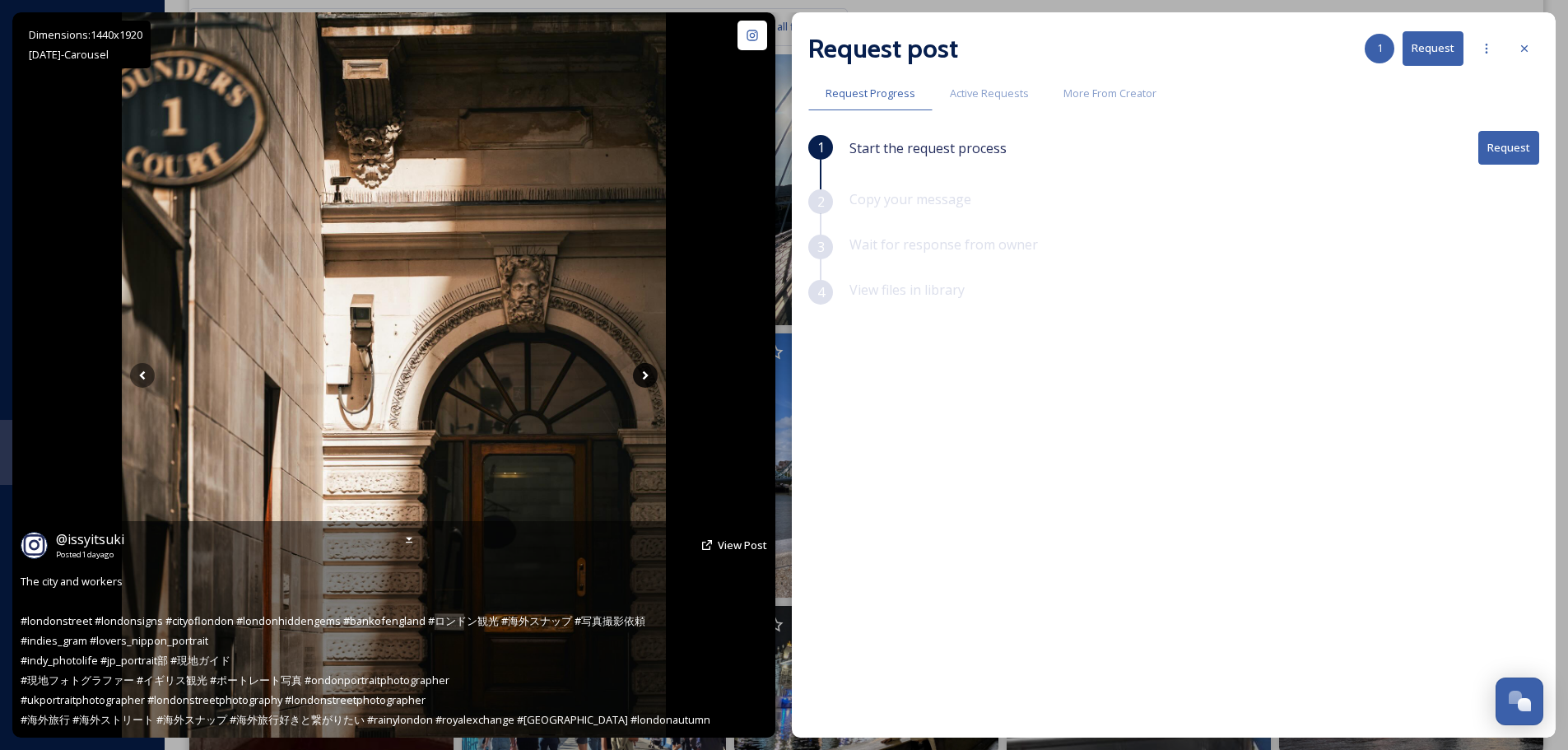
click at [639, 376] on icon at bounding box center [645, 375] width 25 height 25
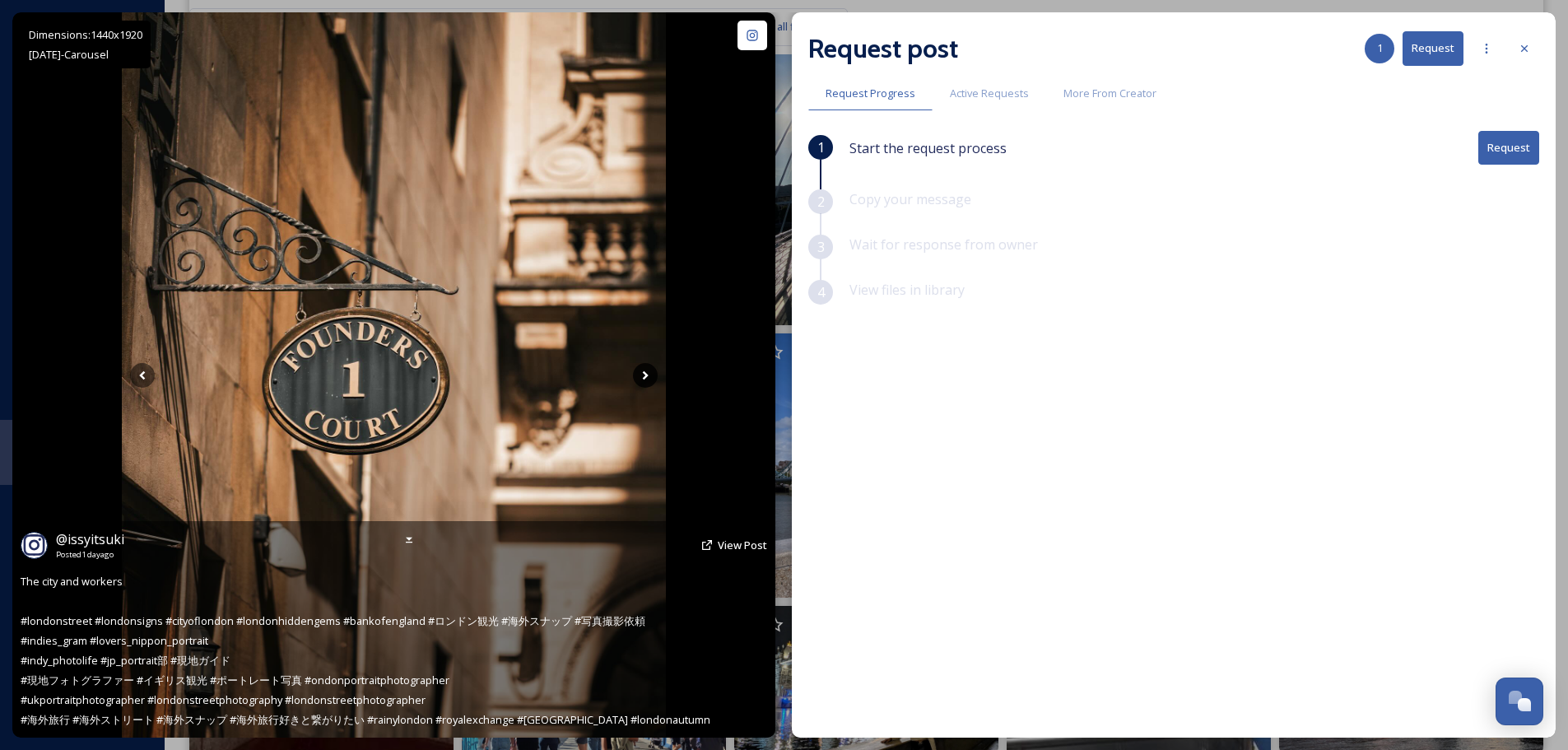
click at [639, 376] on icon at bounding box center [645, 375] width 25 height 25
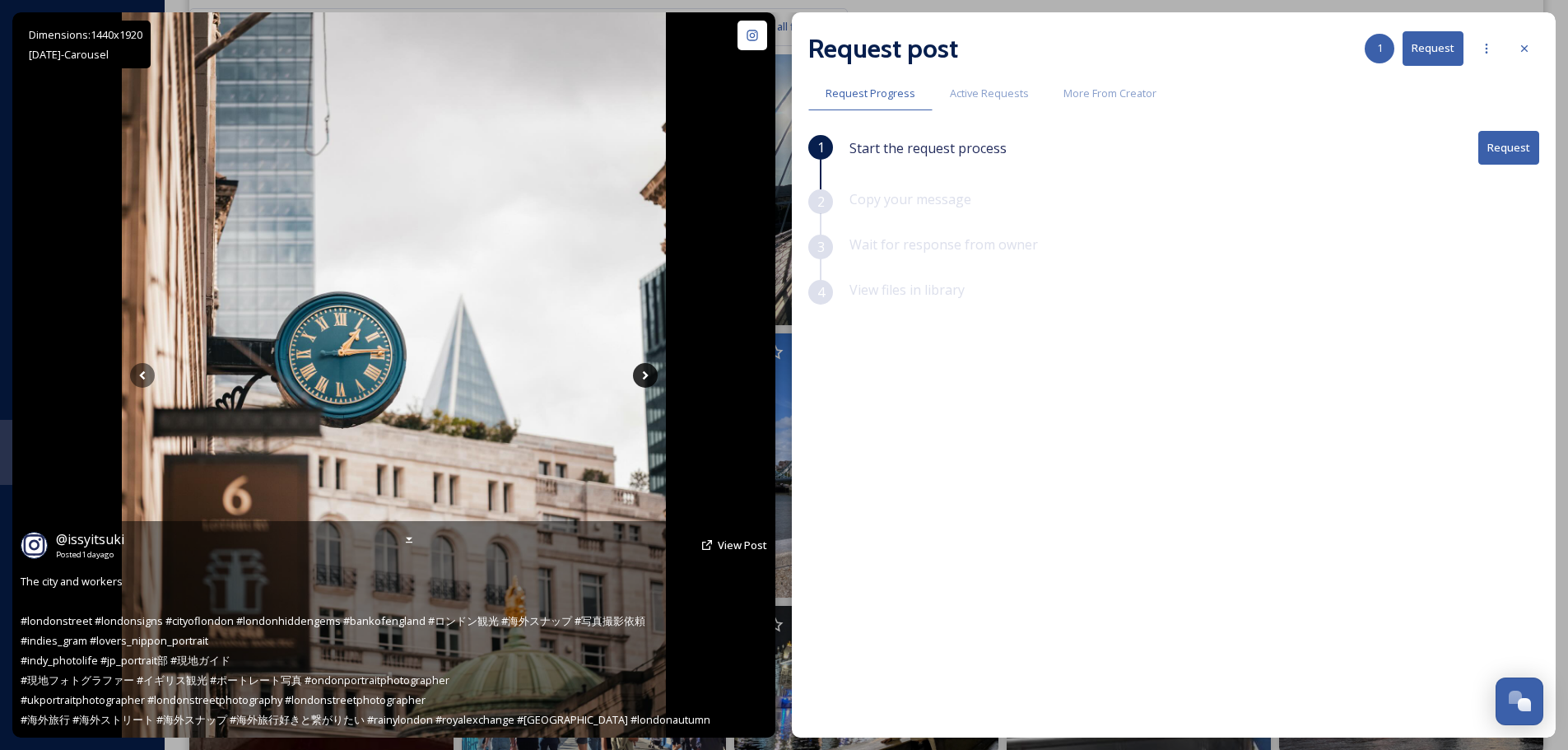
click at [639, 376] on icon at bounding box center [645, 375] width 25 height 25
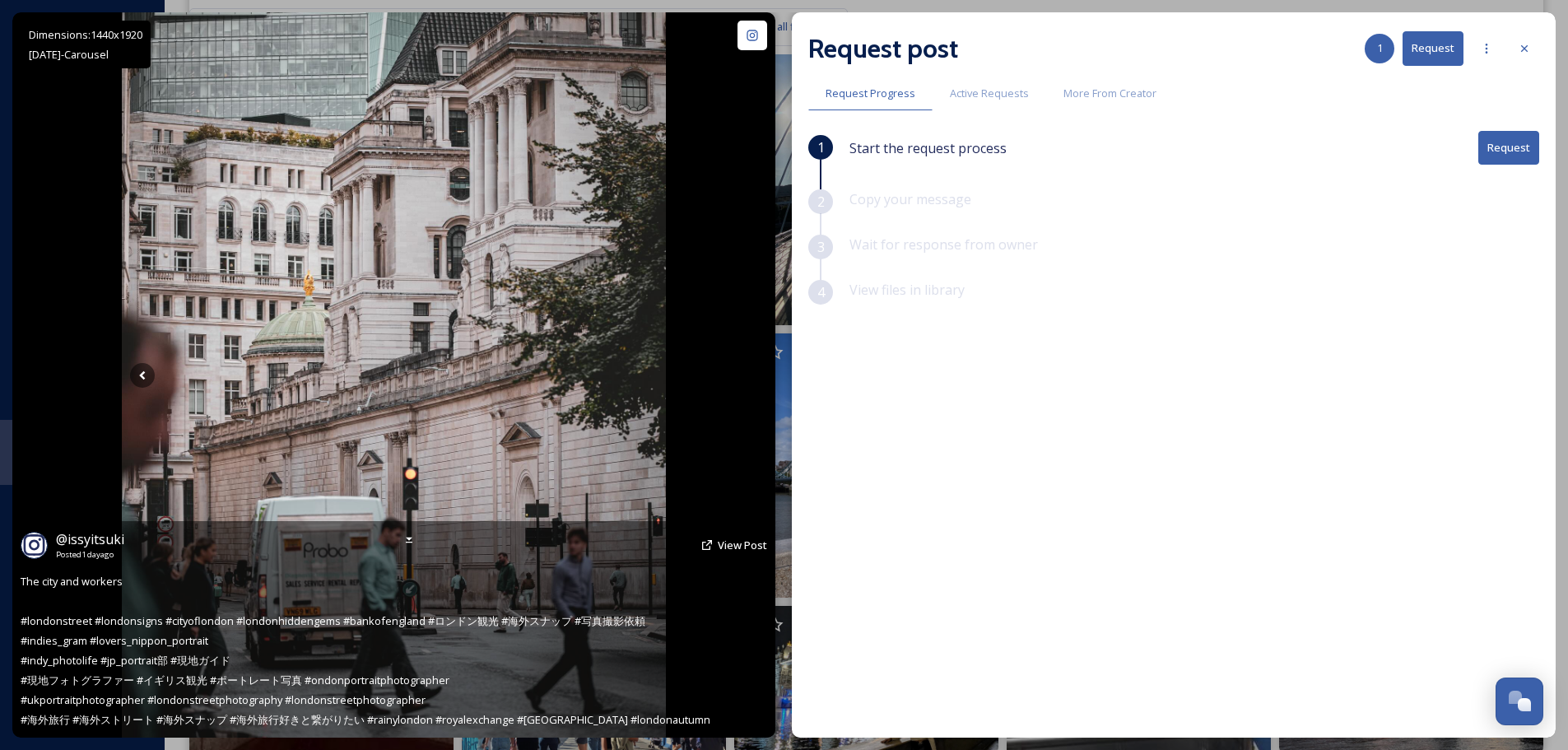
click at [639, 376] on icon at bounding box center [645, 375] width 25 height 25
click at [151, 375] on icon at bounding box center [142, 375] width 25 height 25
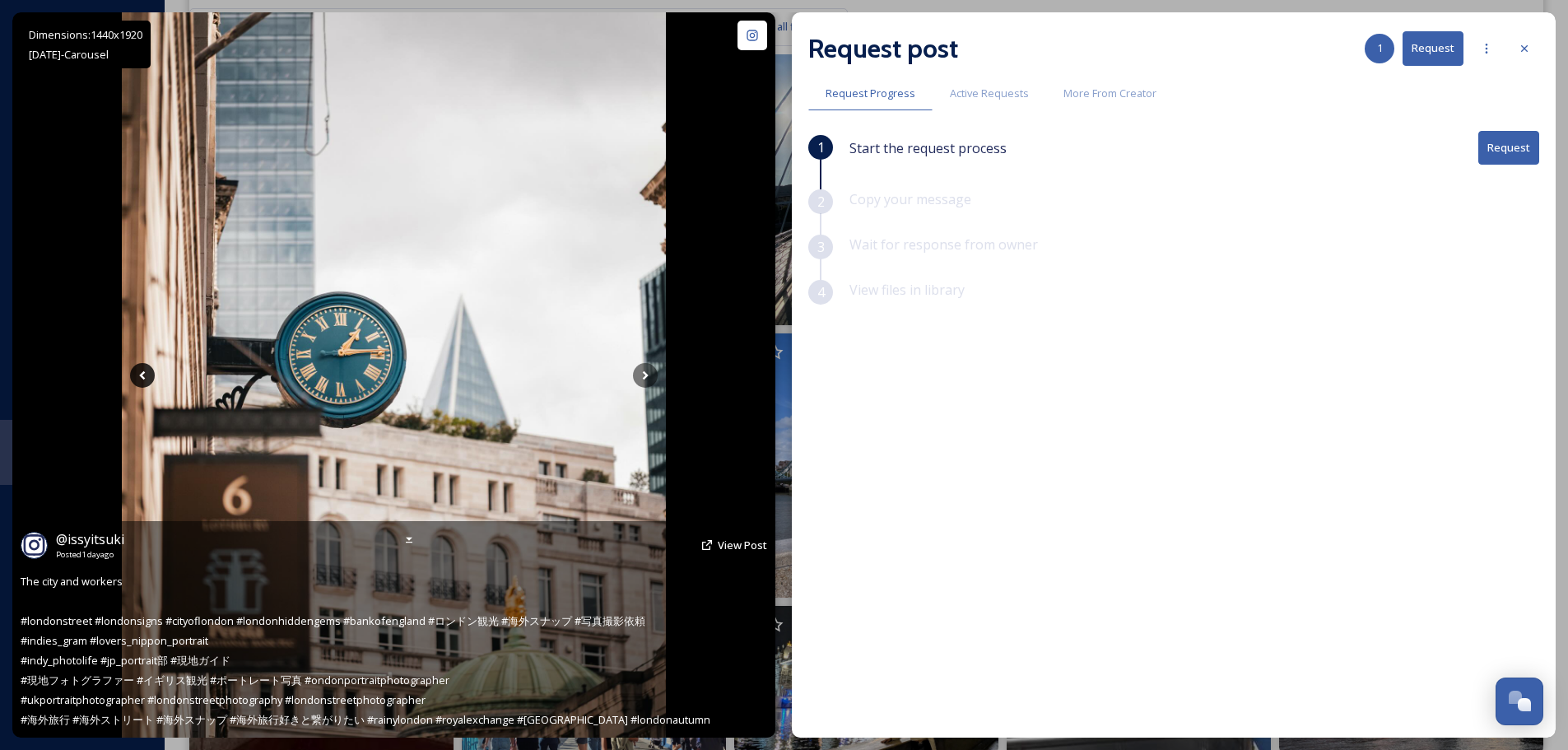
click at [151, 375] on icon at bounding box center [142, 375] width 25 height 25
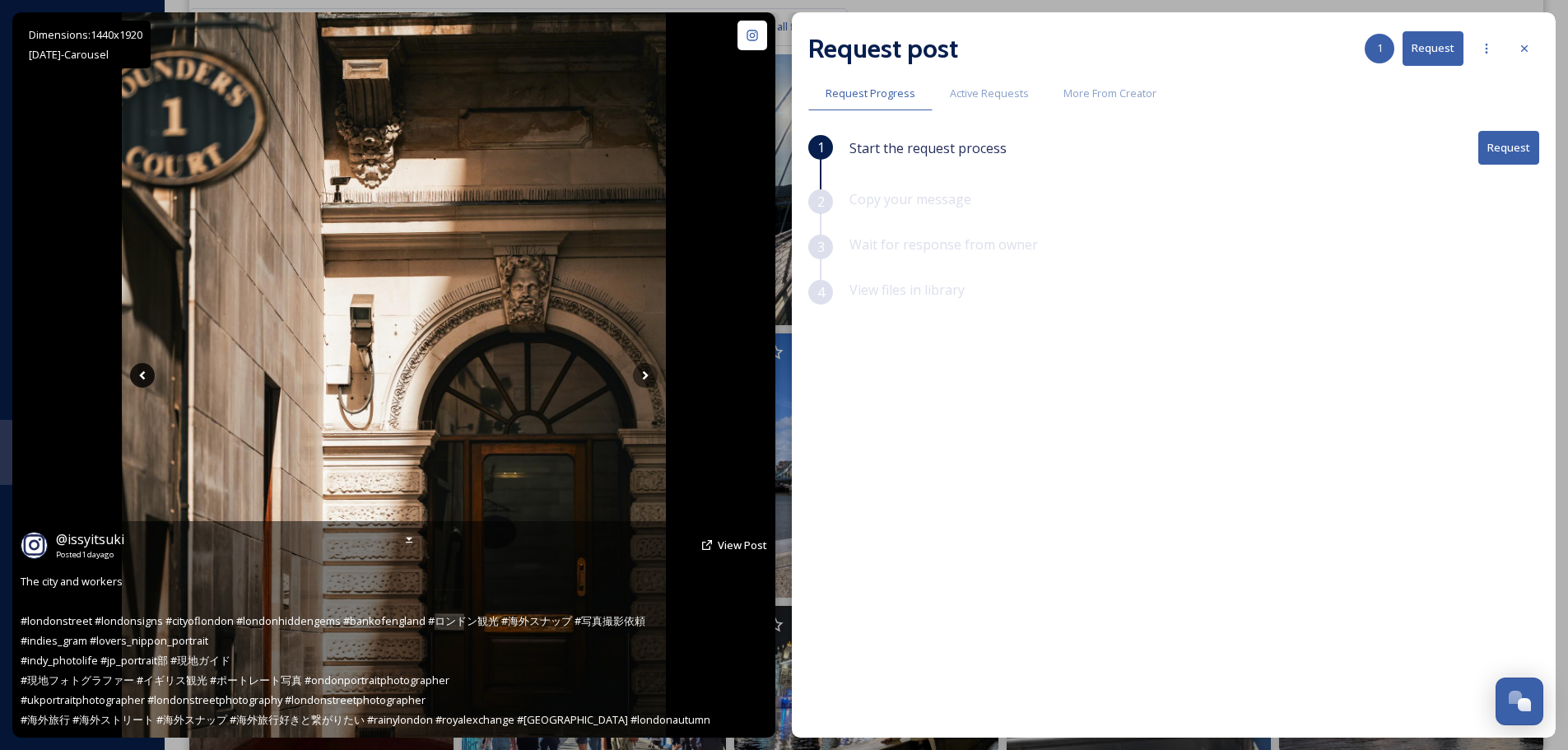
click at [151, 375] on icon at bounding box center [142, 375] width 25 height 25
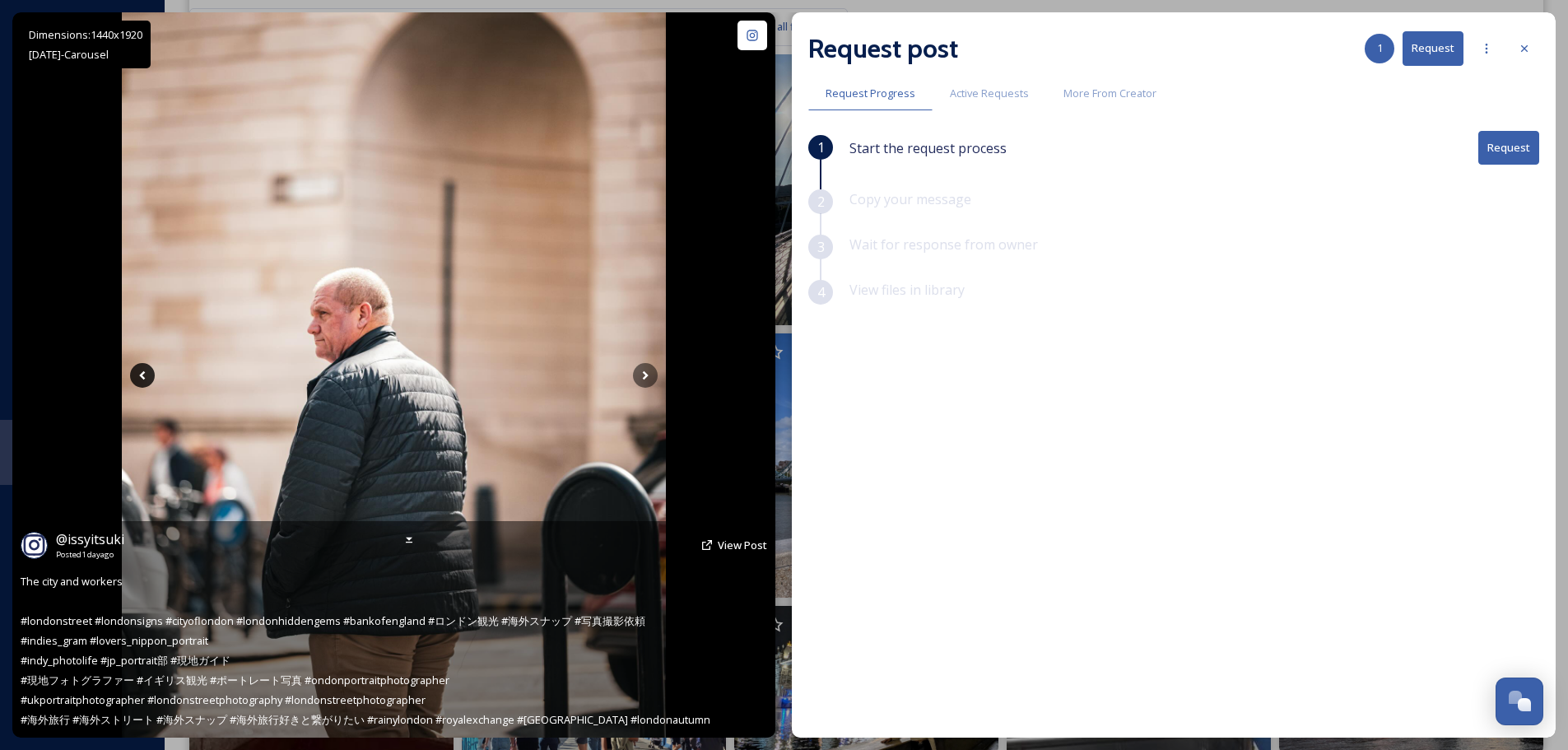
click at [151, 375] on icon at bounding box center [142, 375] width 25 height 25
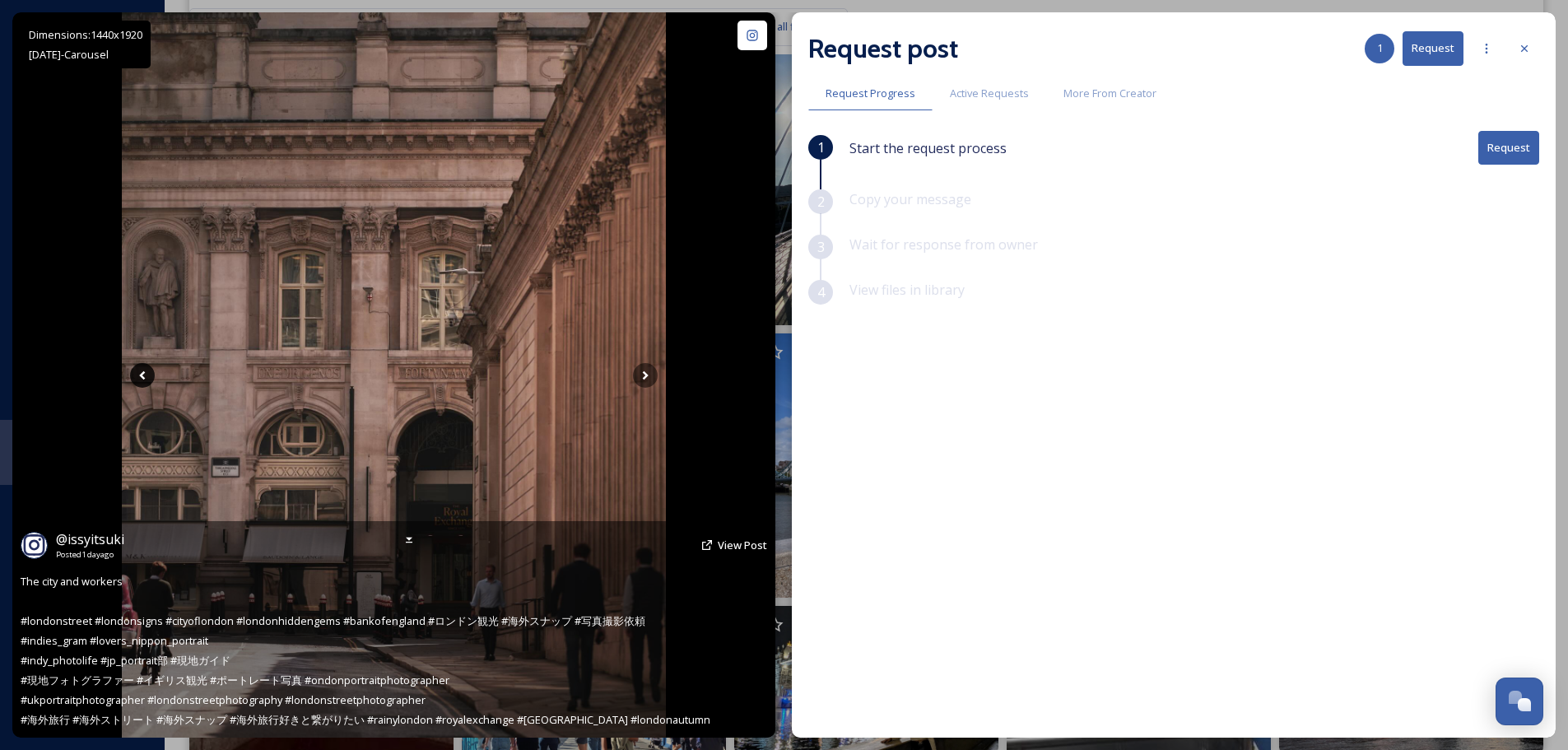
click at [151, 375] on icon at bounding box center [142, 375] width 25 height 25
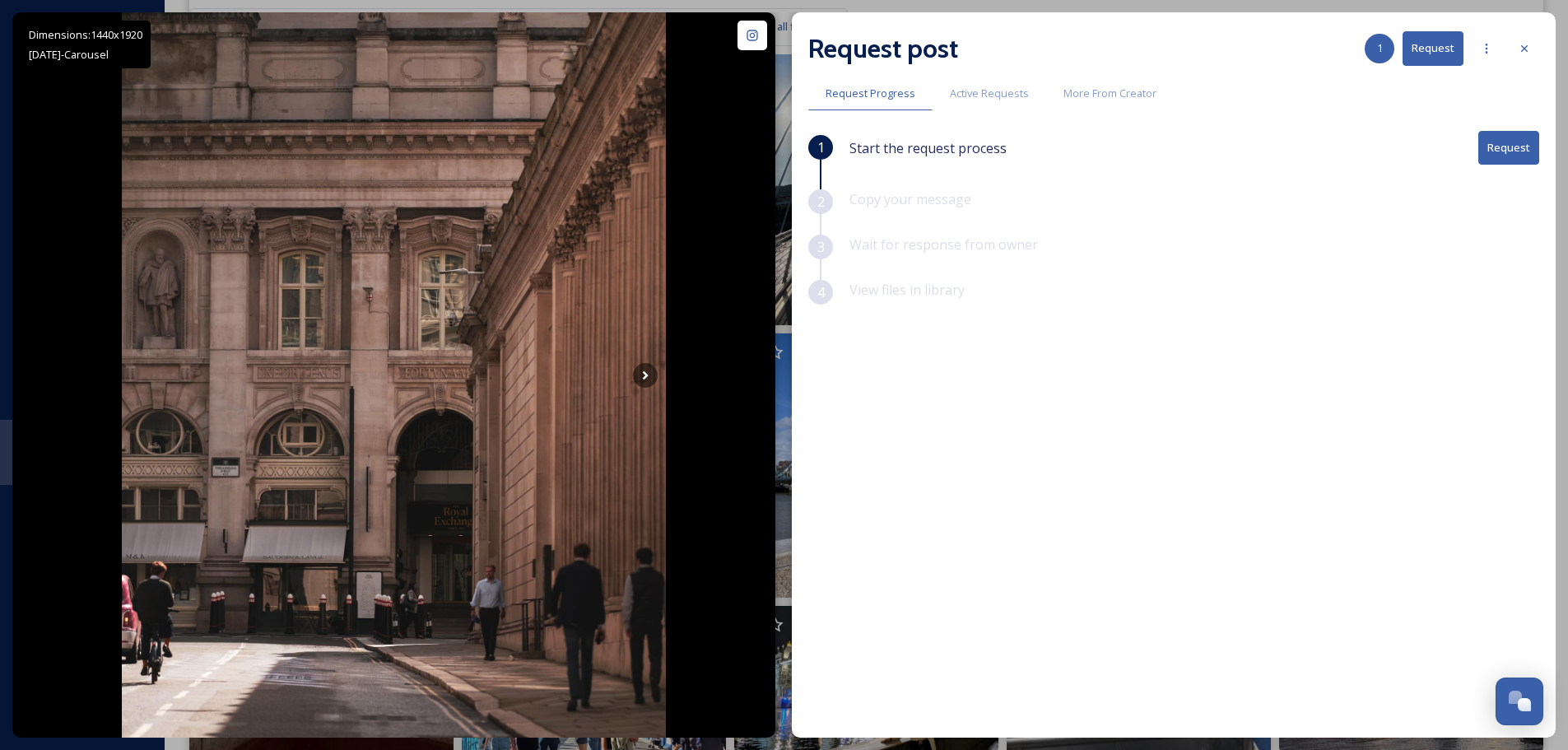
click at [1522, 158] on button "Request" at bounding box center [1509, 147] width 61 height 33
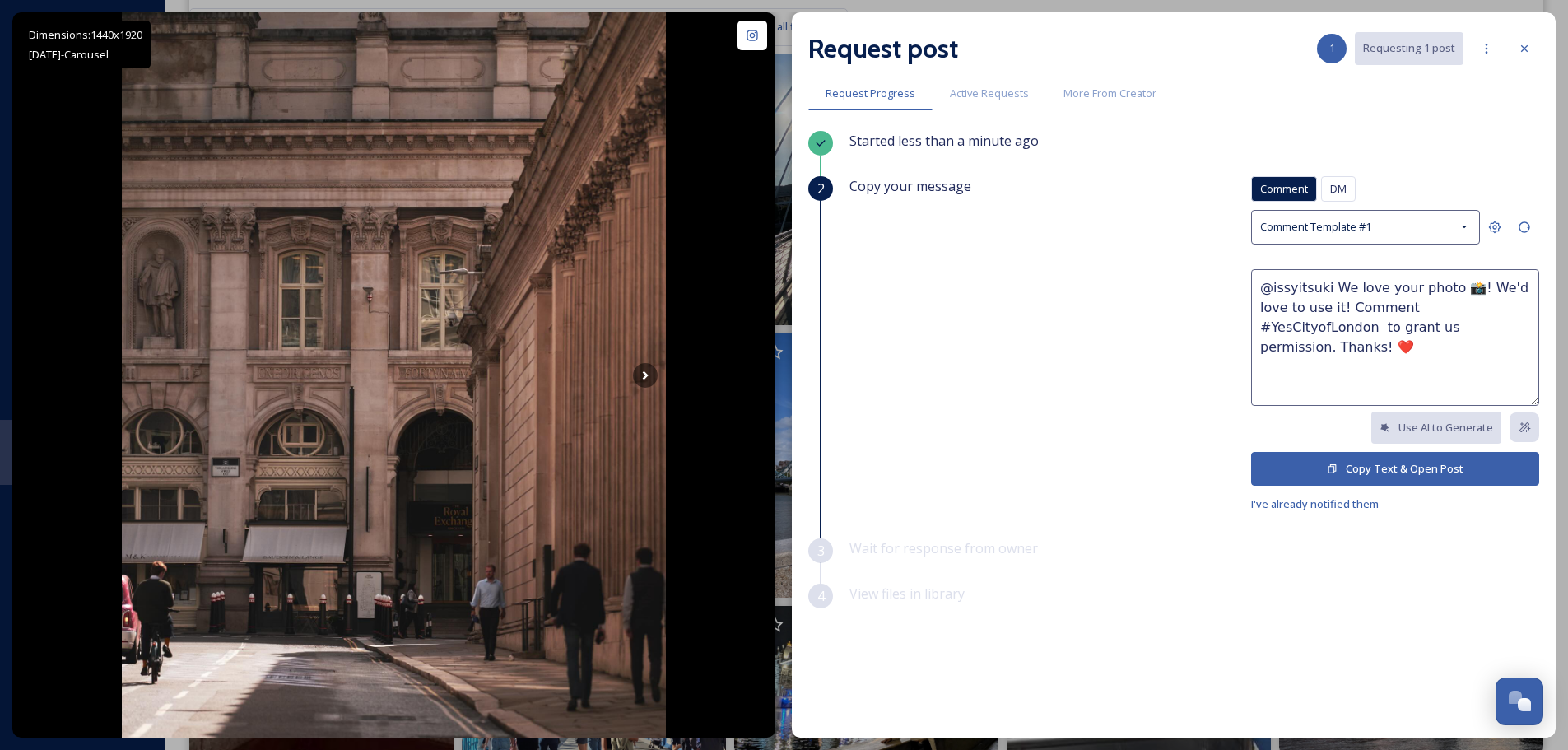
click at [1441, 289] on textarea "@issyitsuki We love your photo 📸! We'd love to use it! Comment #YesCityofLondon…" at bounding box center [1395, 337] width 289 height 137
type textarea "@issyitsuki We love your photos of around The Bank of England 📸! We'd love to u…"
click at [1401, 476] on button "Copy Text & Open Post" at bounding box center [1395, 468] width 289 height 33
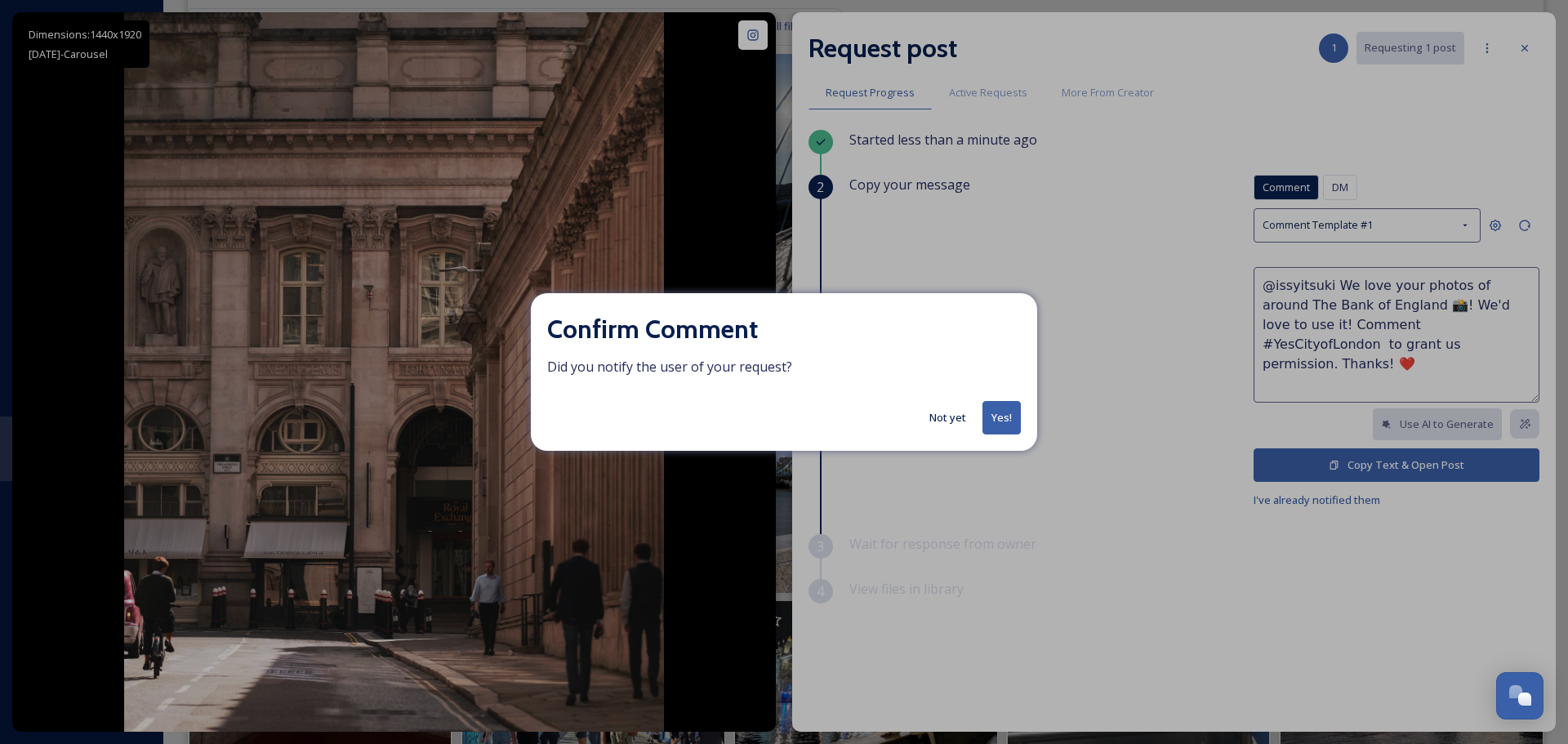
click at [1005, 420] on button "Yes!" at bounding box center [1001, 417] width 38 height 33
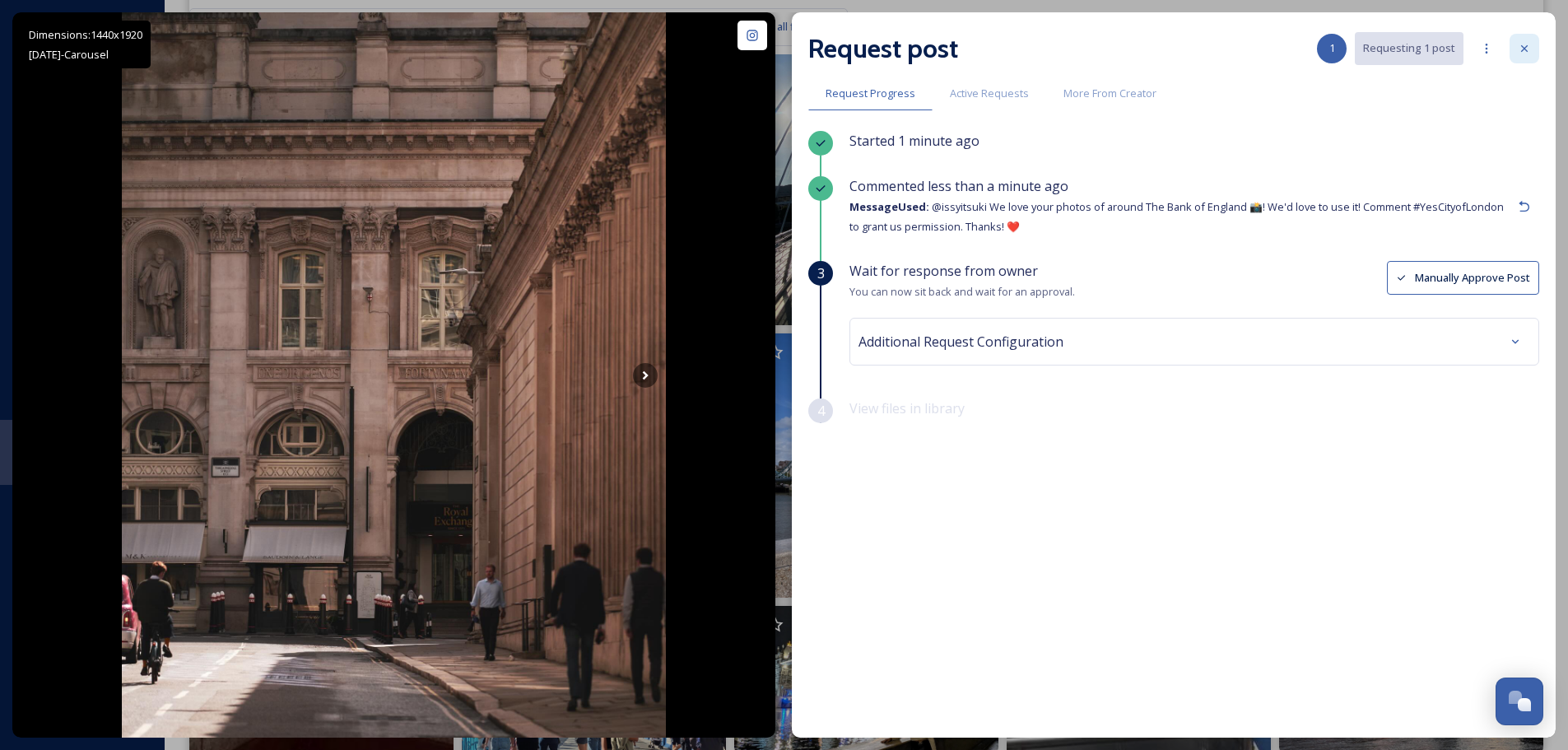
click at [1518, 45] on icon at bounding box center [1525, 49] width 13 height 13
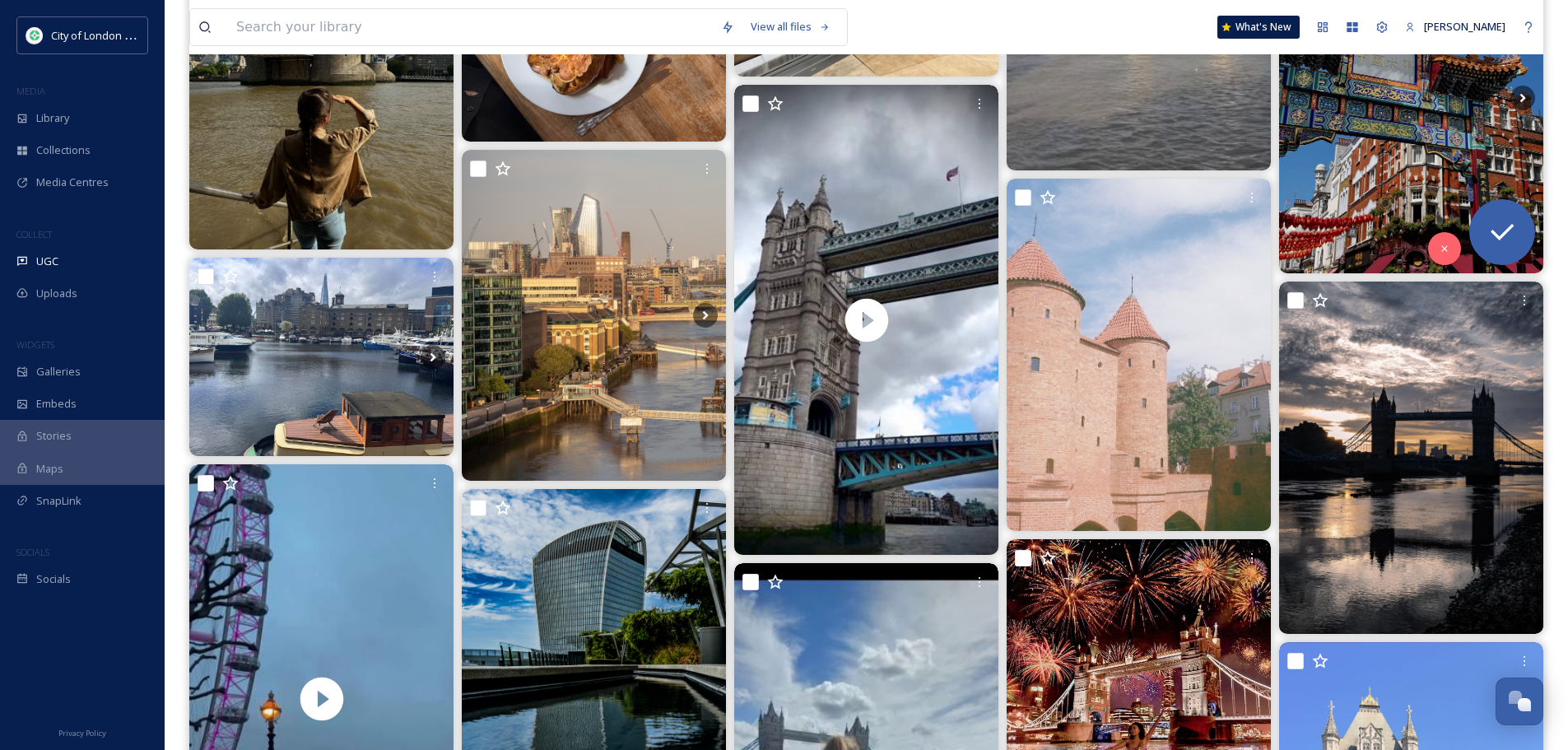
scroll to position [8477, 0]
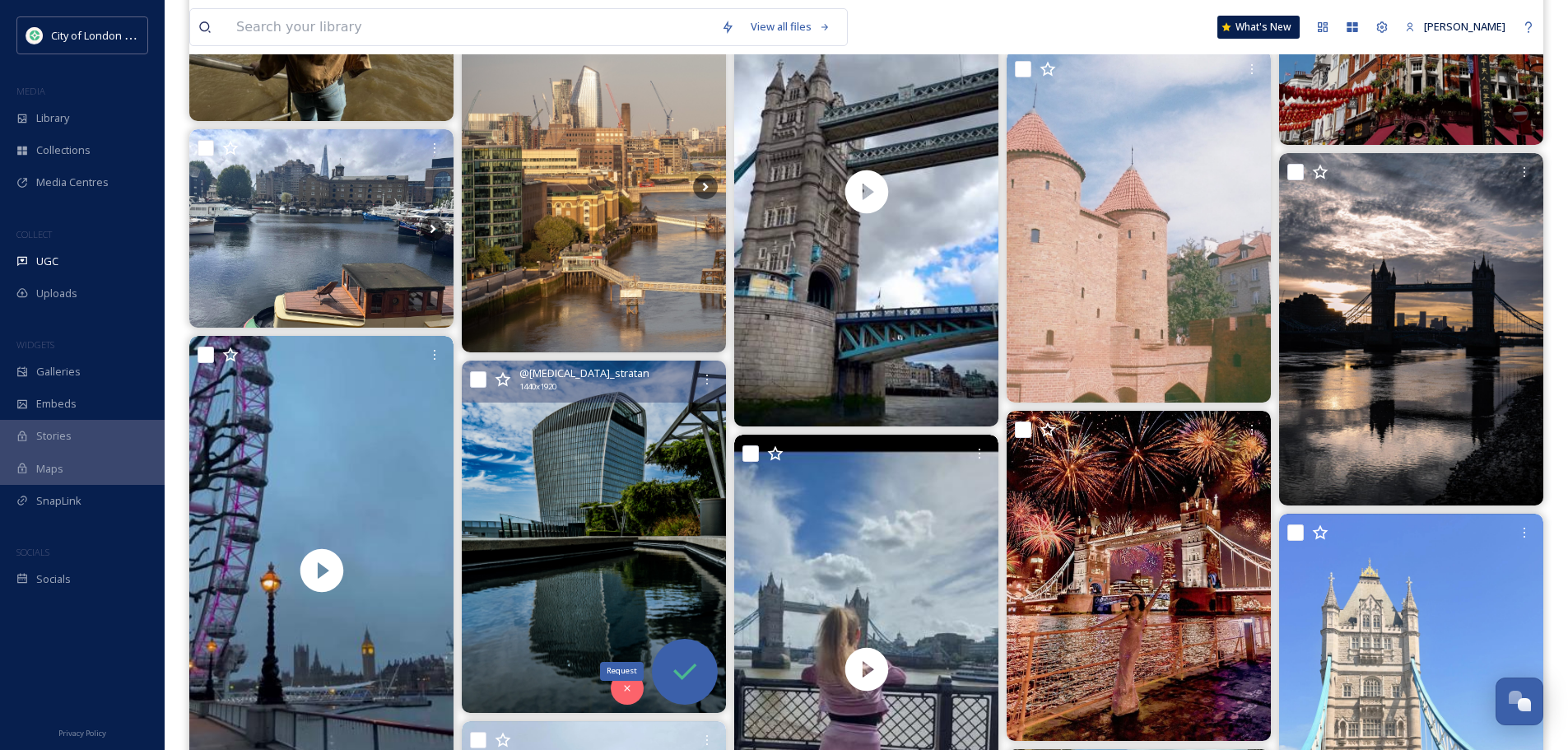
click at [671, 683] on icon at bounding box center [684, 672] width 32 height 32
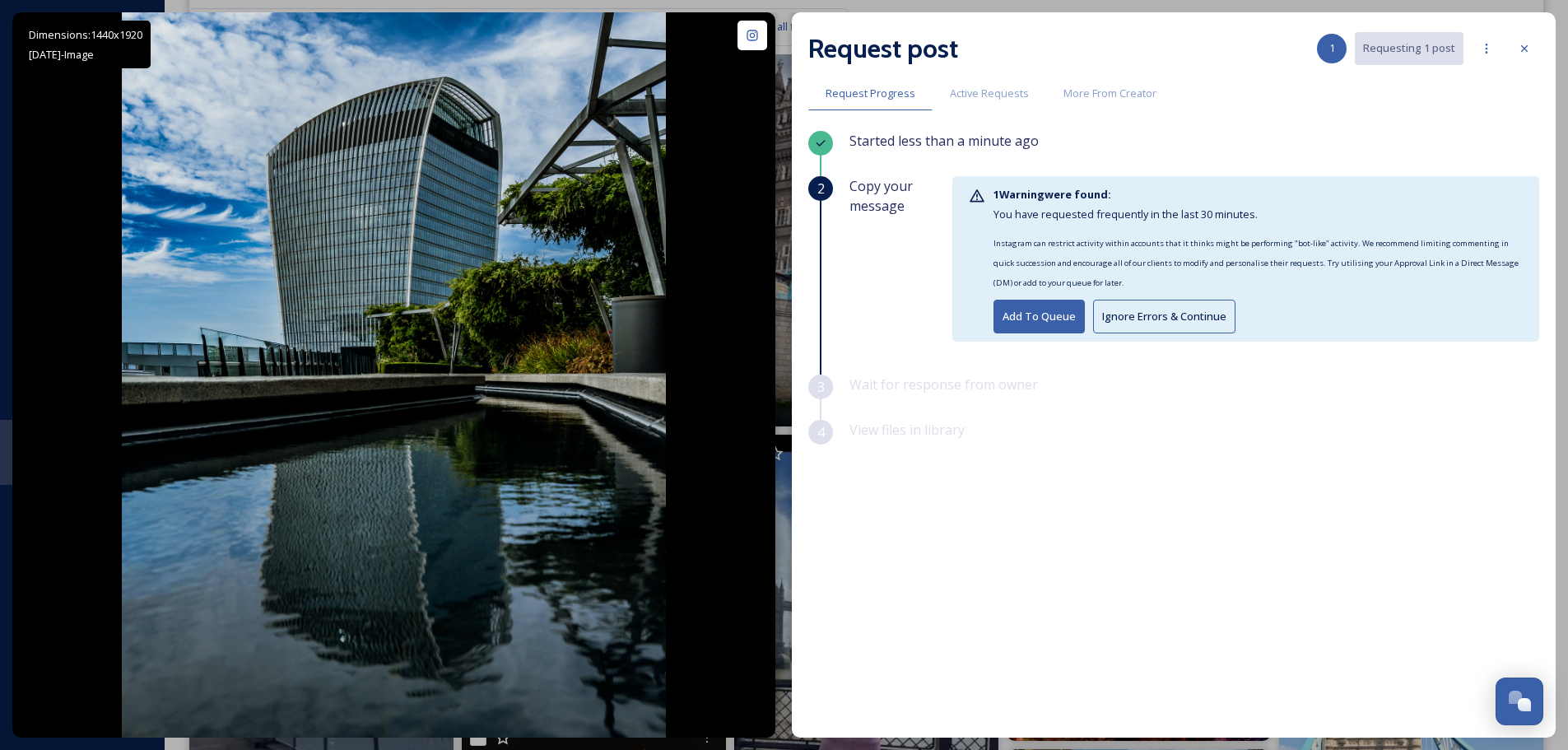
click at [1042, 319] on button "Add To Queue" at bounding box center [1040, 316] width 92 height 33
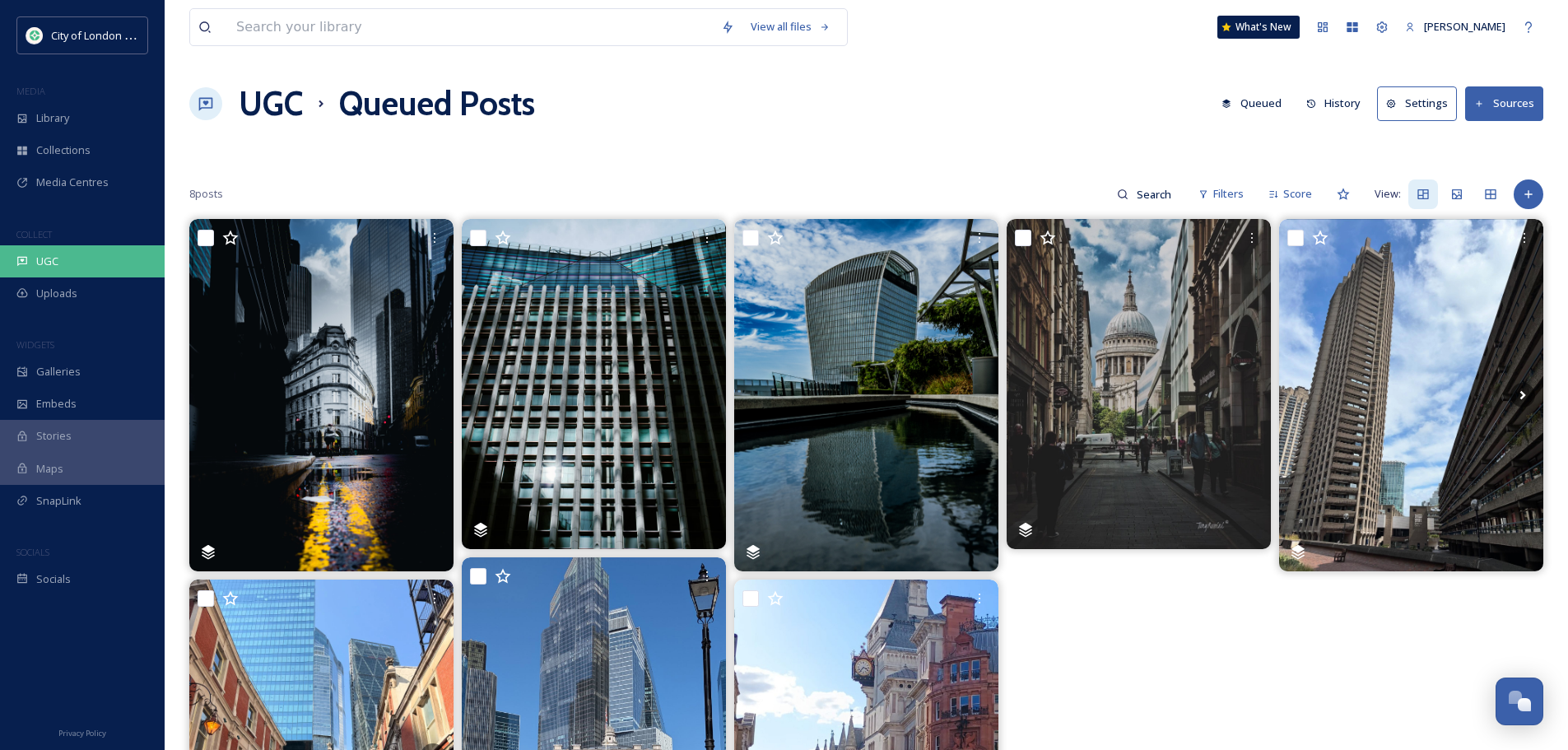
click at [51, 262] on span "UGC" at bounding box center [47, 261] width 22 height 15
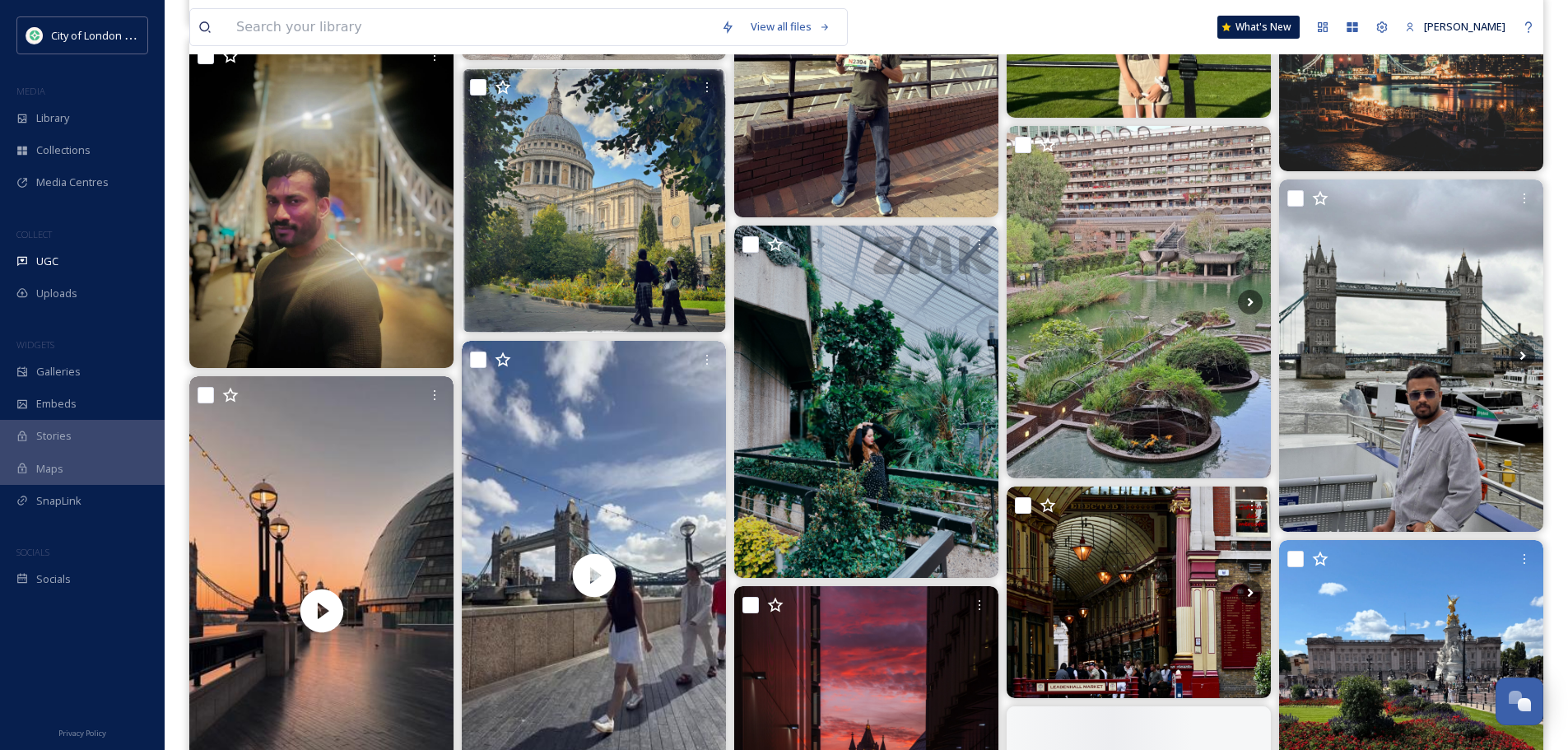
scroll to position [18519, 0]
